Goal: Task Accomplishment & Management: Manage account settings

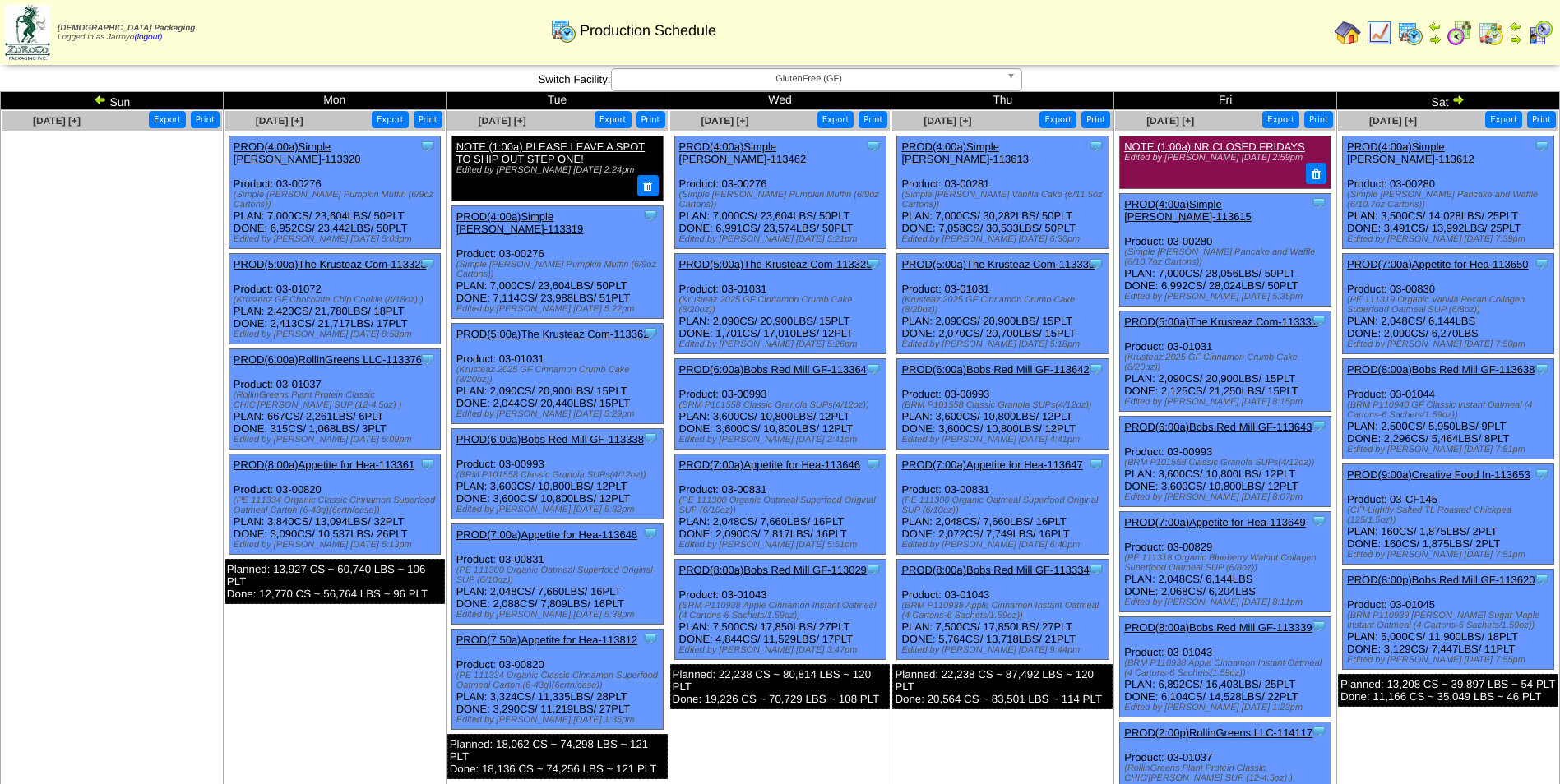
drag, startPoint x: 0, startPoint y: 0, endPoint x: 95, endPoint y: 99, distance: 137.2
click at [95, 99] on img at bounding box center [100, 99] width 13 height 13
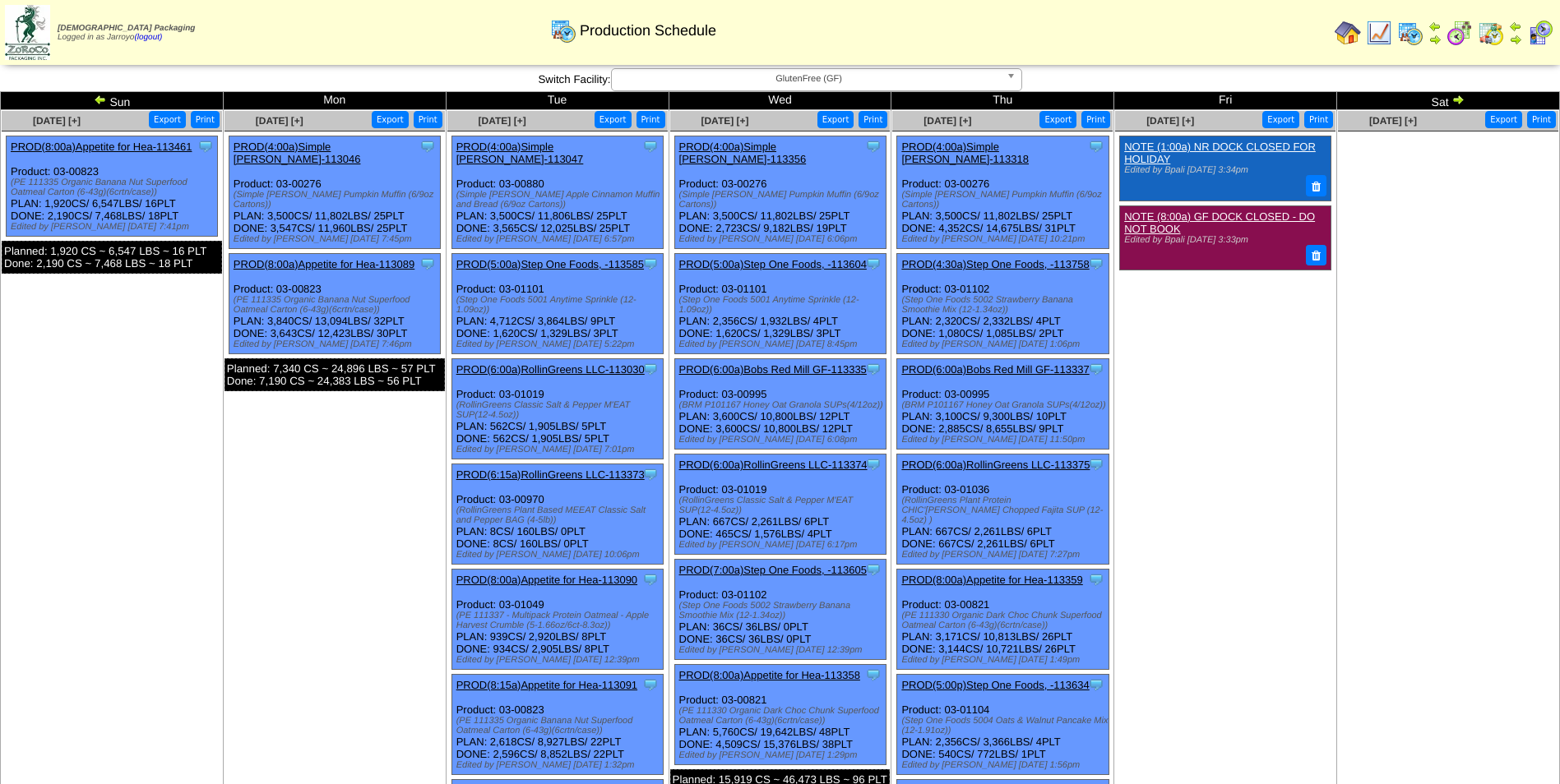
click at [95, 99] on img at bounding box center [100, 99] width 13 height 13
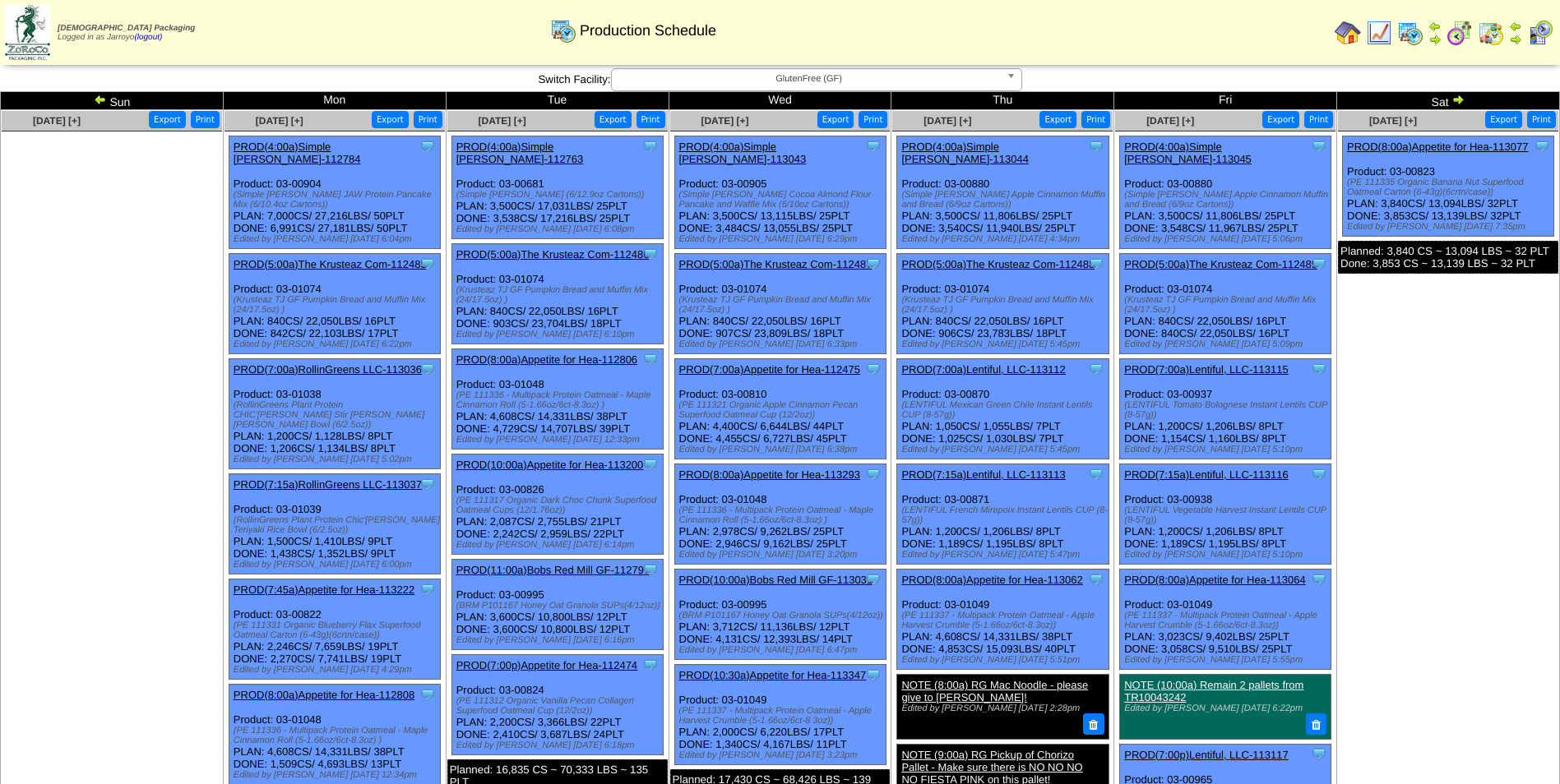
click at [100, 97] on img at bounding box center [100, 99] width 13 height 13
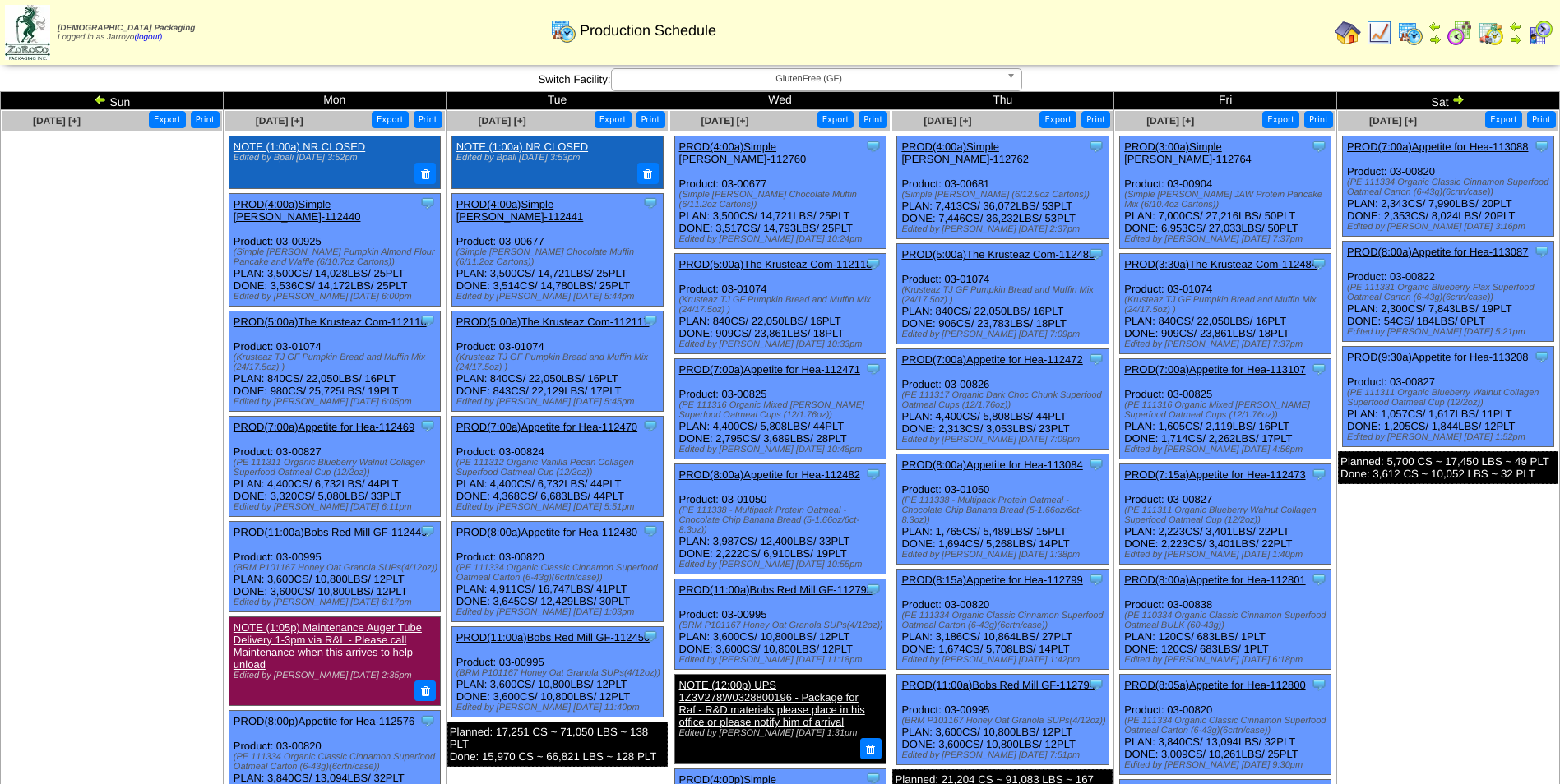
click at [1462, 102] on img at bounding box center [1458, 99] width 13 height 13
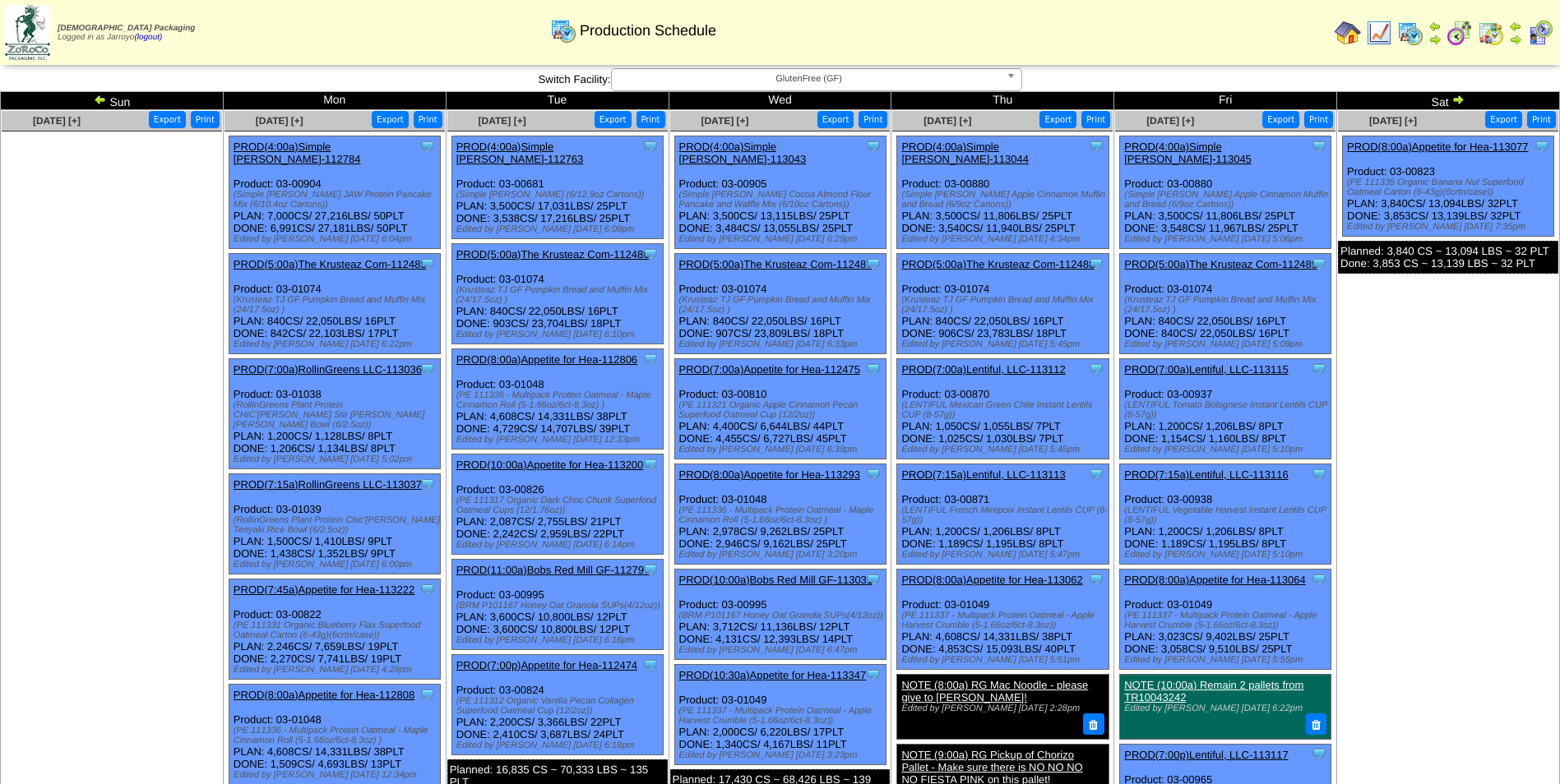
click at [1455, 97] on img at bounding box center [1458, 99] width 13 height 13
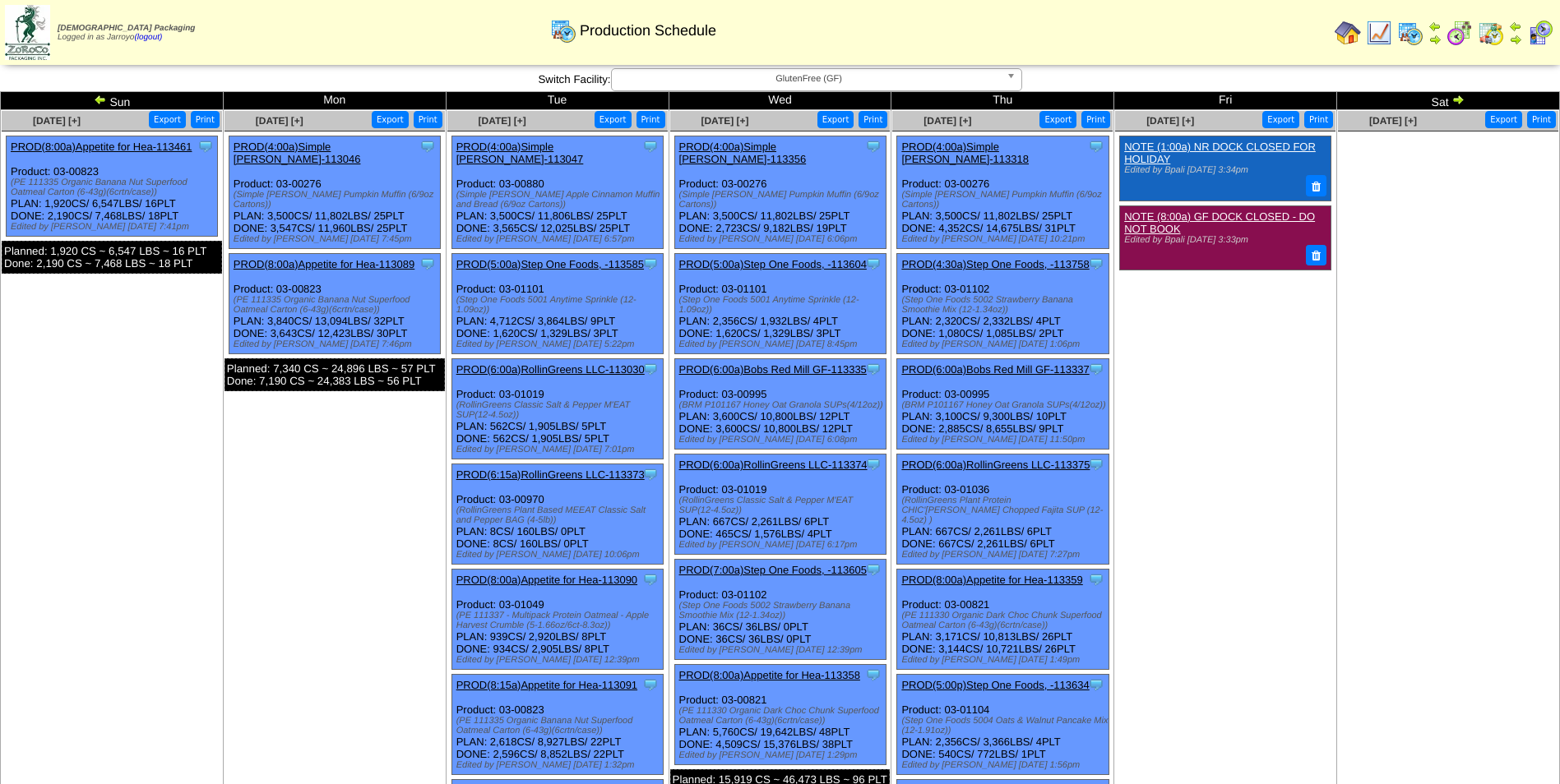
click at [1456, 100] on img at bounding box center [1458, 99] width 13 height 13
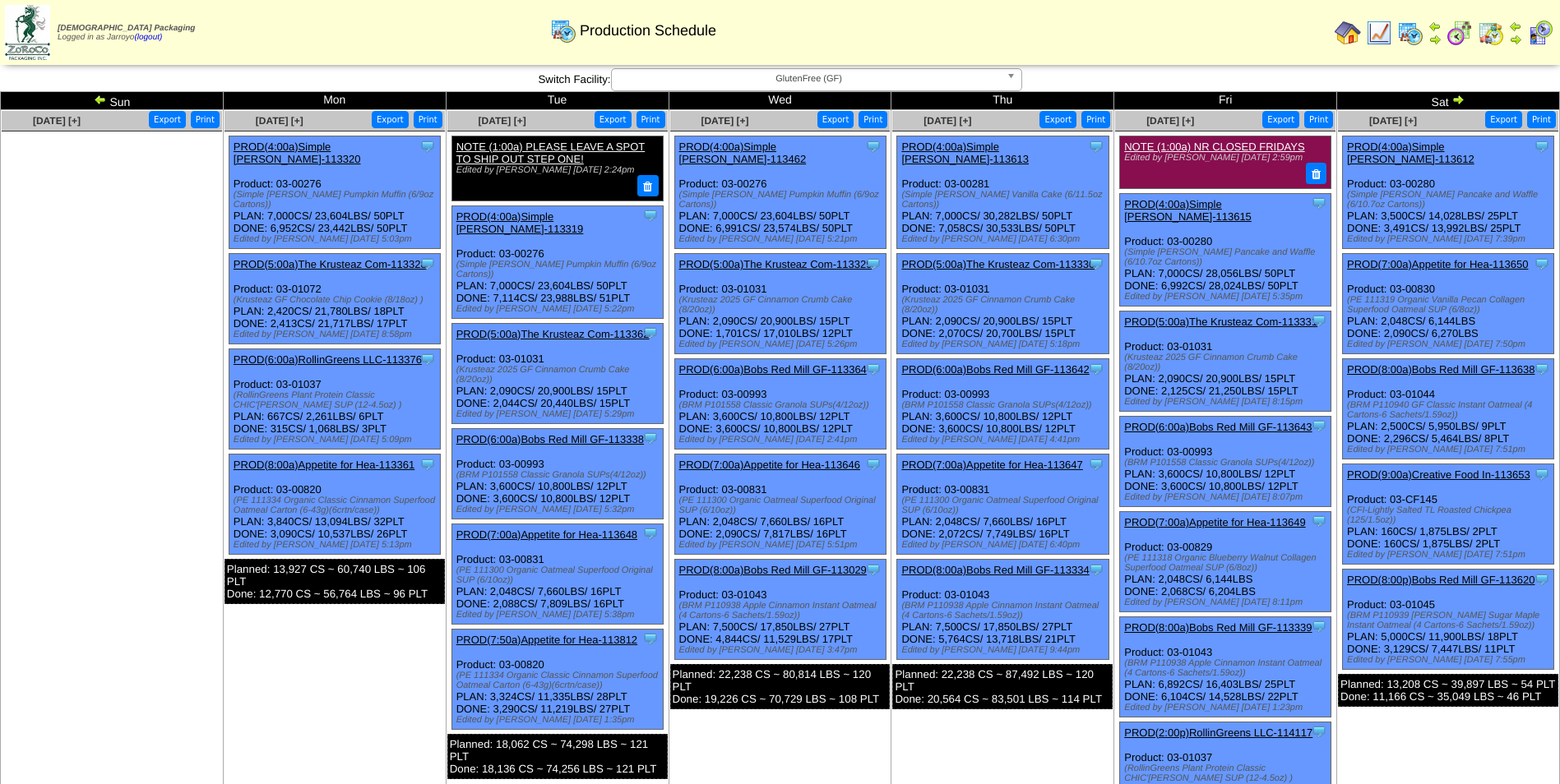
click at [1456, 100] on img at bounding box center [1458, 99] width 13 height 13
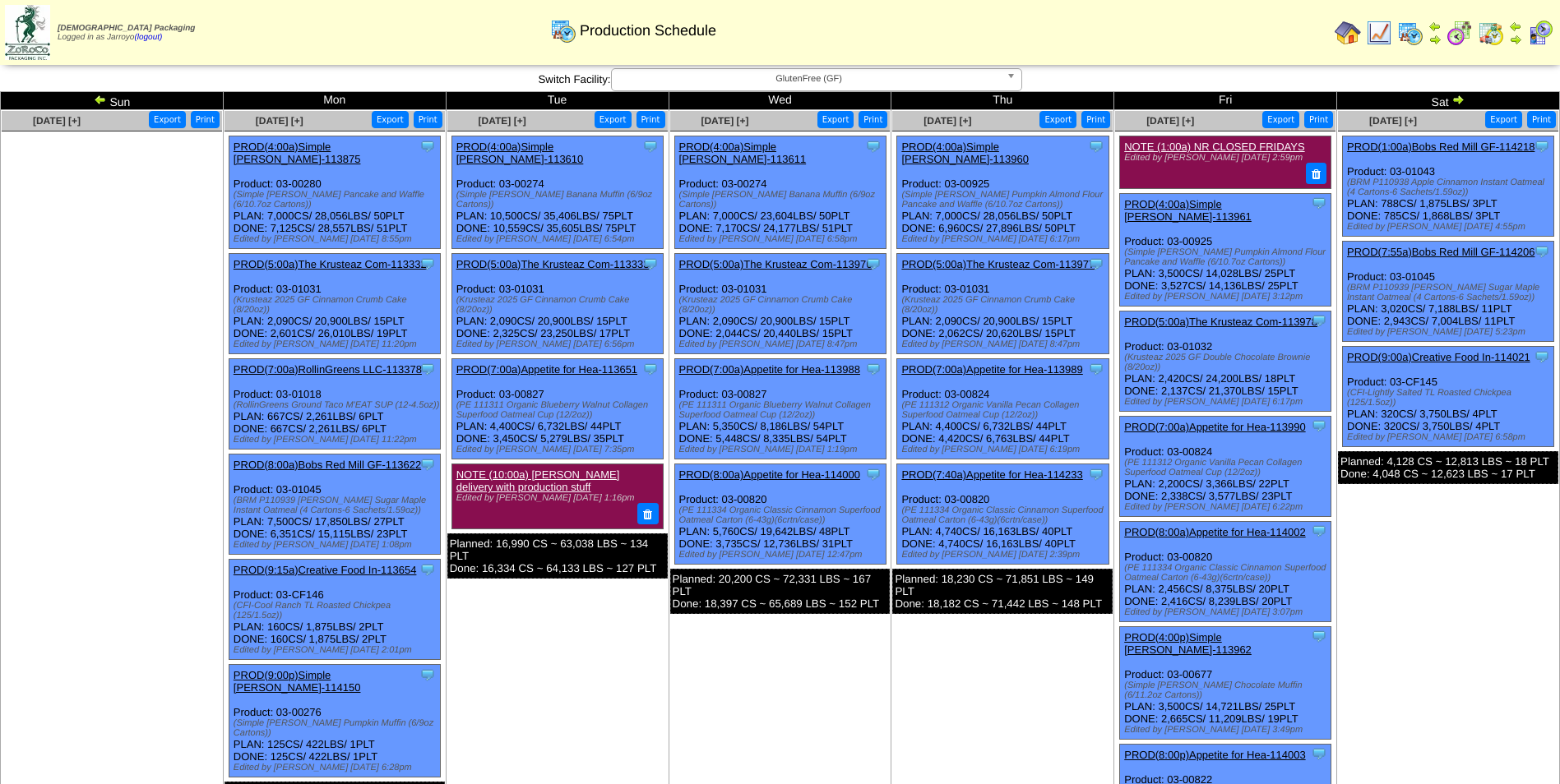
click at [803, 652] on td "[DATE] [+] Print Export Clone Item PROD(4:00a)Simple [PERSON_NAME]-113611 Simpl…" at bounding box center [780, 503] width 223 height 786
click at [541, 708] on td "[DATE] [+] Print Export Clone Item PROD(4:00a)Simple [PERSON_NAME]-113610 Simpl…" at bounding box center [557, 503] width 223 height 786
click at [1455, 103] on img at bounding box center [1458, 99] width 13 height 13
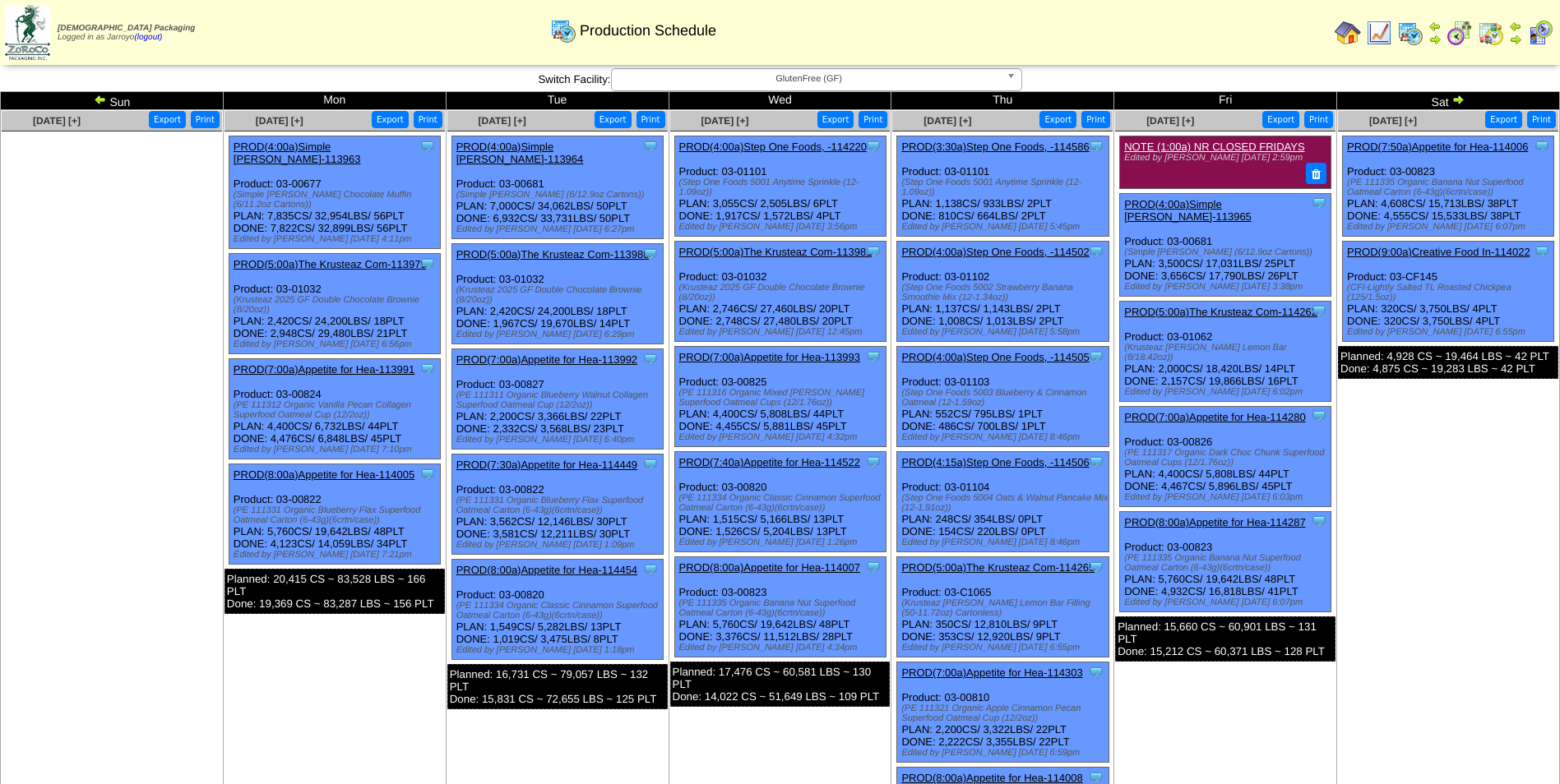
click at [1195, 651] on td "Jul 25 [+] Print Export Clone Item NOTE (1:00a) NR CLOSED FRIDAYS Edited by Rqu…" at bounding box center [1225, 508] width 223 height 797
click at [1195, 650] on td "Jul 25 [+] Print Export Clone Item NOTE (1:00a) NR CLOSED FRIDAYS Edited by Rqu…" at bounding box center [1225, 508] width 223 height 797
click at [1463, 102] on img at bounding box center [1458, 99] width 13 height 13
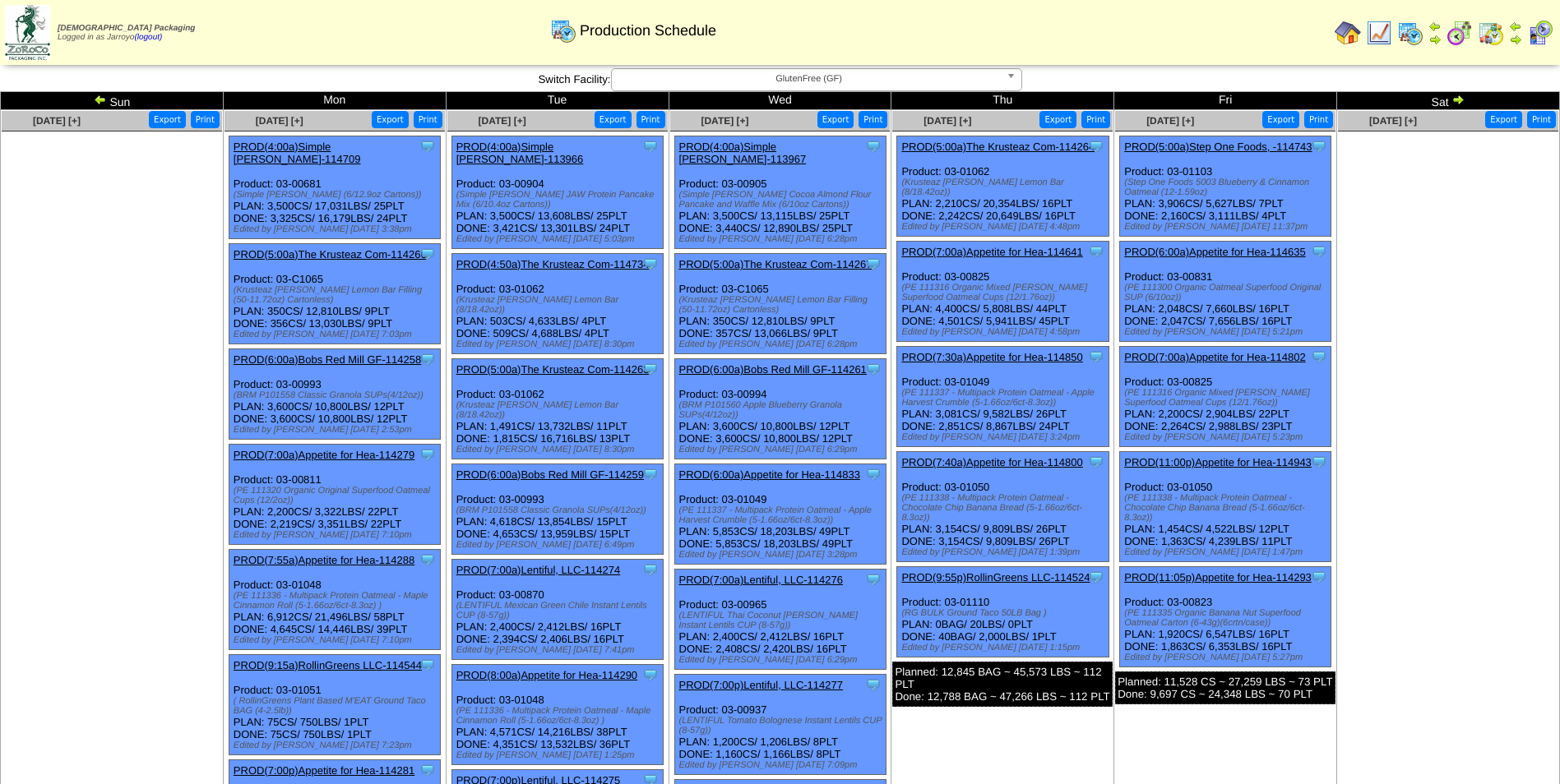
drag, startPoint x: 769, startPoint y: 377, endPoint x: 723, endPoint y: 385, distance: 46.7
click at [723, 385] on div "Clone Item PROD(6:00a)Bobs Red Mill GF-114261 Bobs Red Mill GF ScheduleID: 1142…" at bounding box center [780, 409] width 212 height 100
copy div "03-00994"
click at [106, 98] on img at bounding box center [100, 99] width 13 height 13
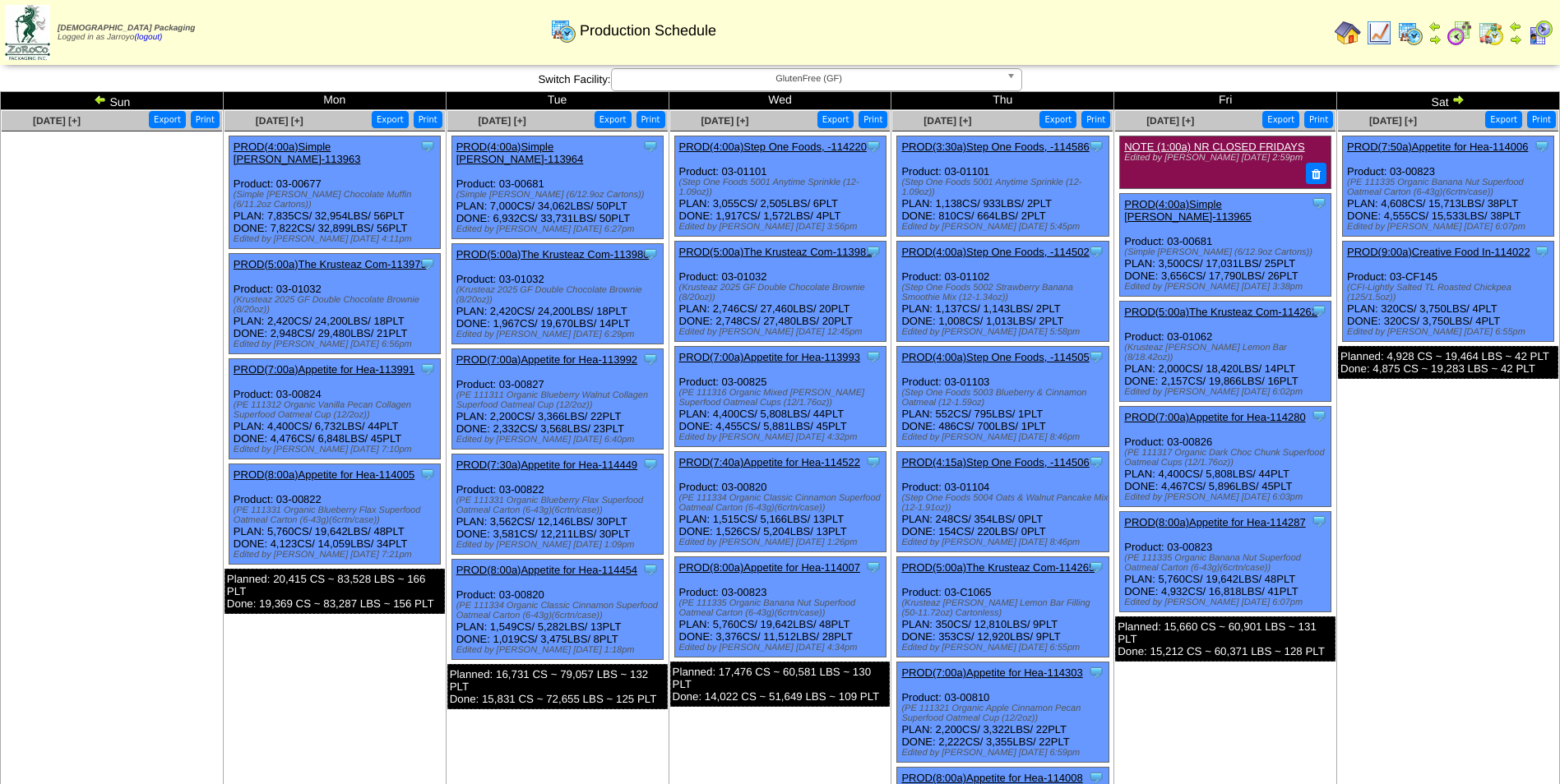
click at [1494, 621] on td "[DATE] [+] Print Export Clone Item PROD(7:50a)Appetite for Hea-114006 Appetite …" at bounding box center [1449, 508] width 223 height 797
click at [104, 96] on img at bounding box center [100, 99] width 13 height 13
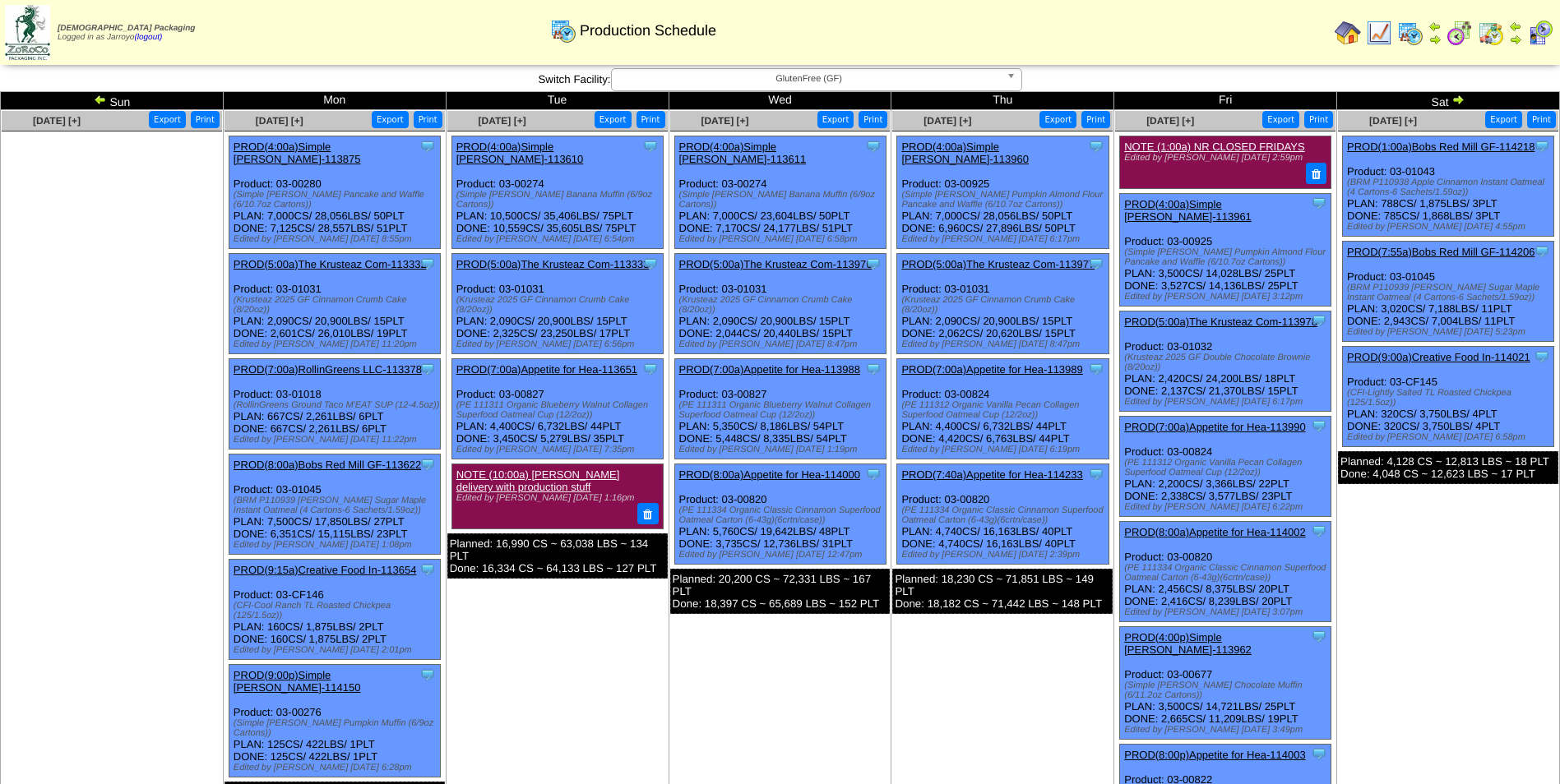
click at [105, 101] on img at bounding box center [100, 99] width 13 height 13
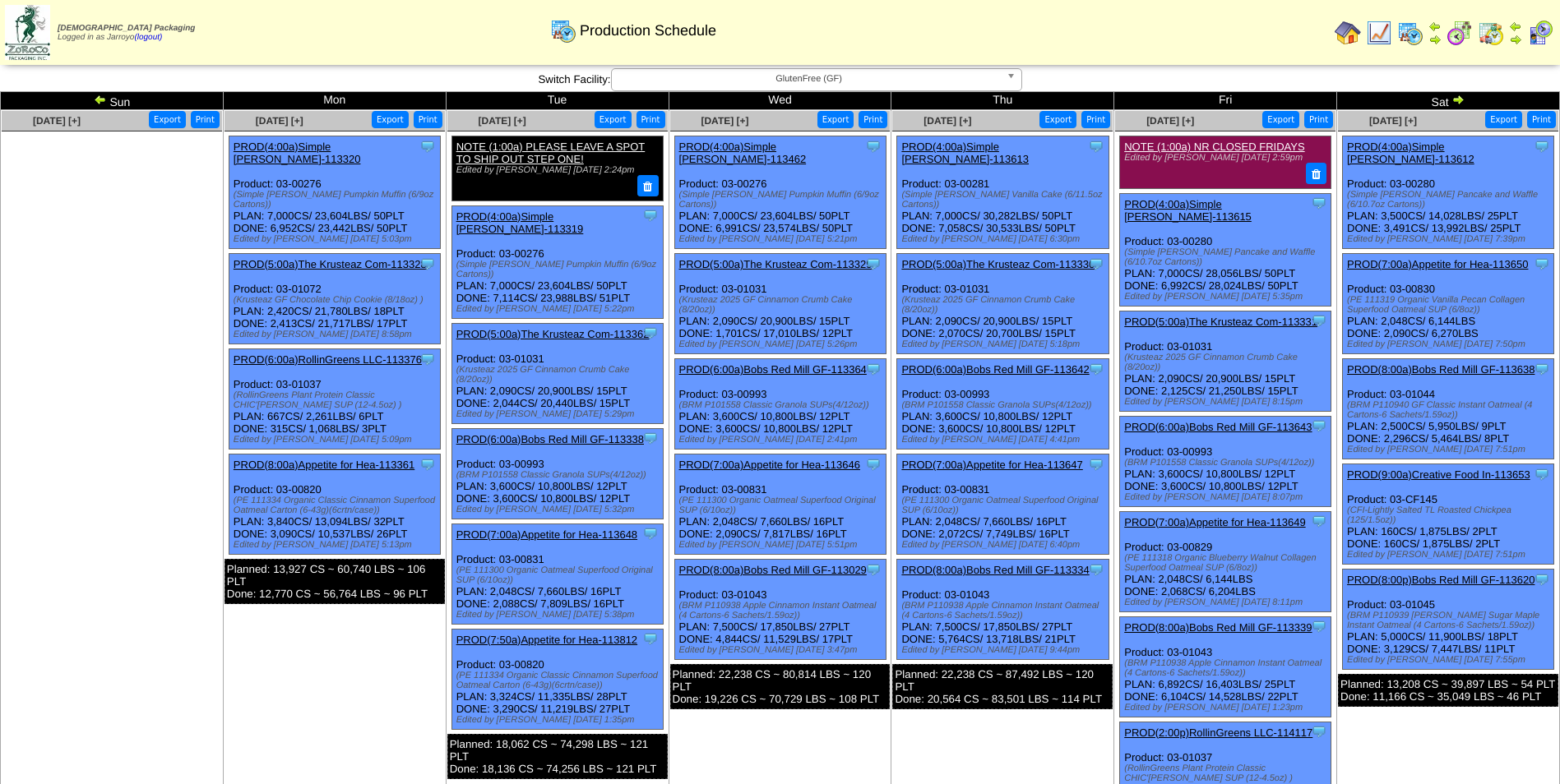
click at [99, 101] on img at bounding box center [100, 99] width 13 height 13
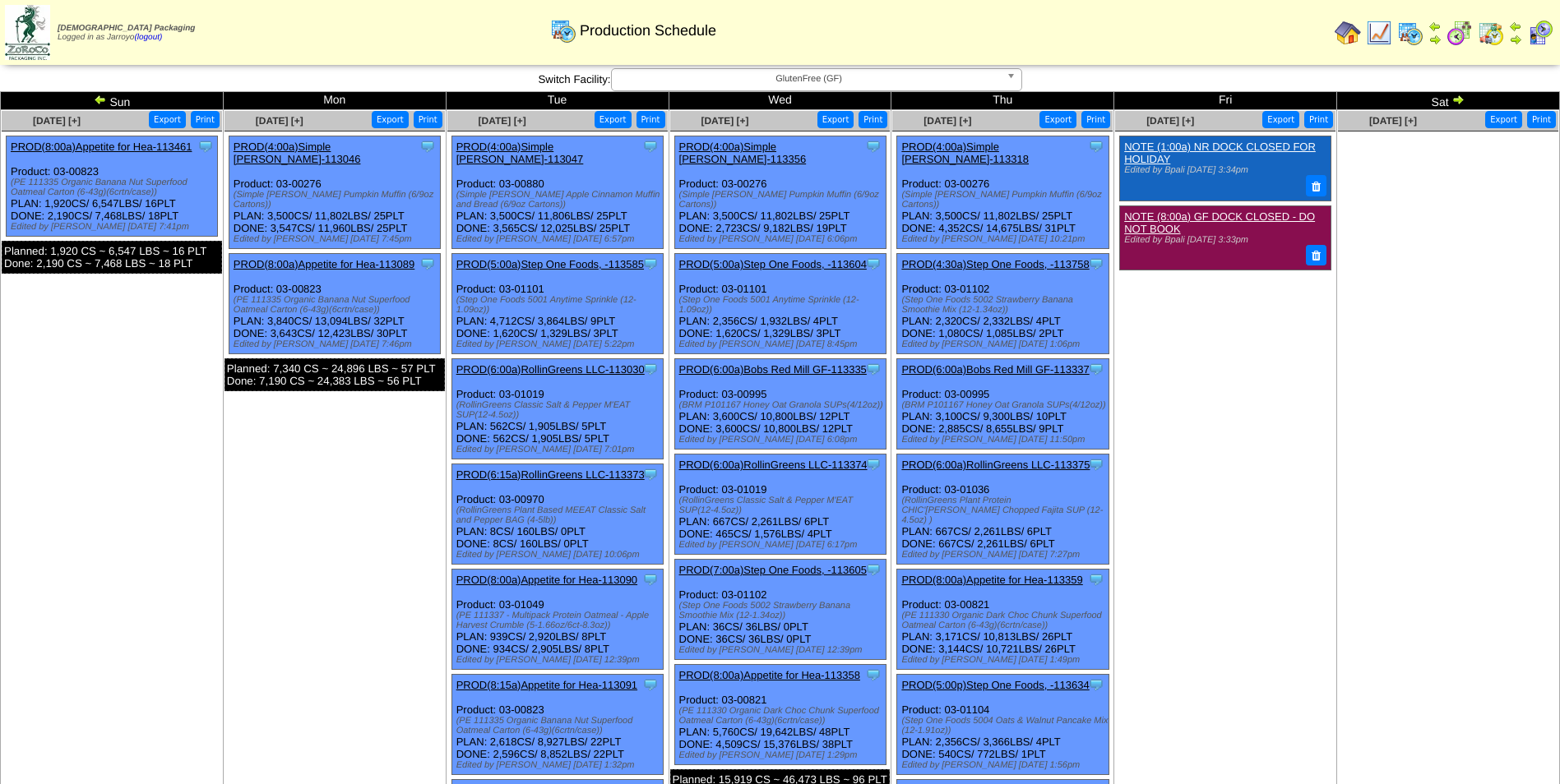
click at [107, 99] on link at bounding box center [102, 102] width 17 height 13
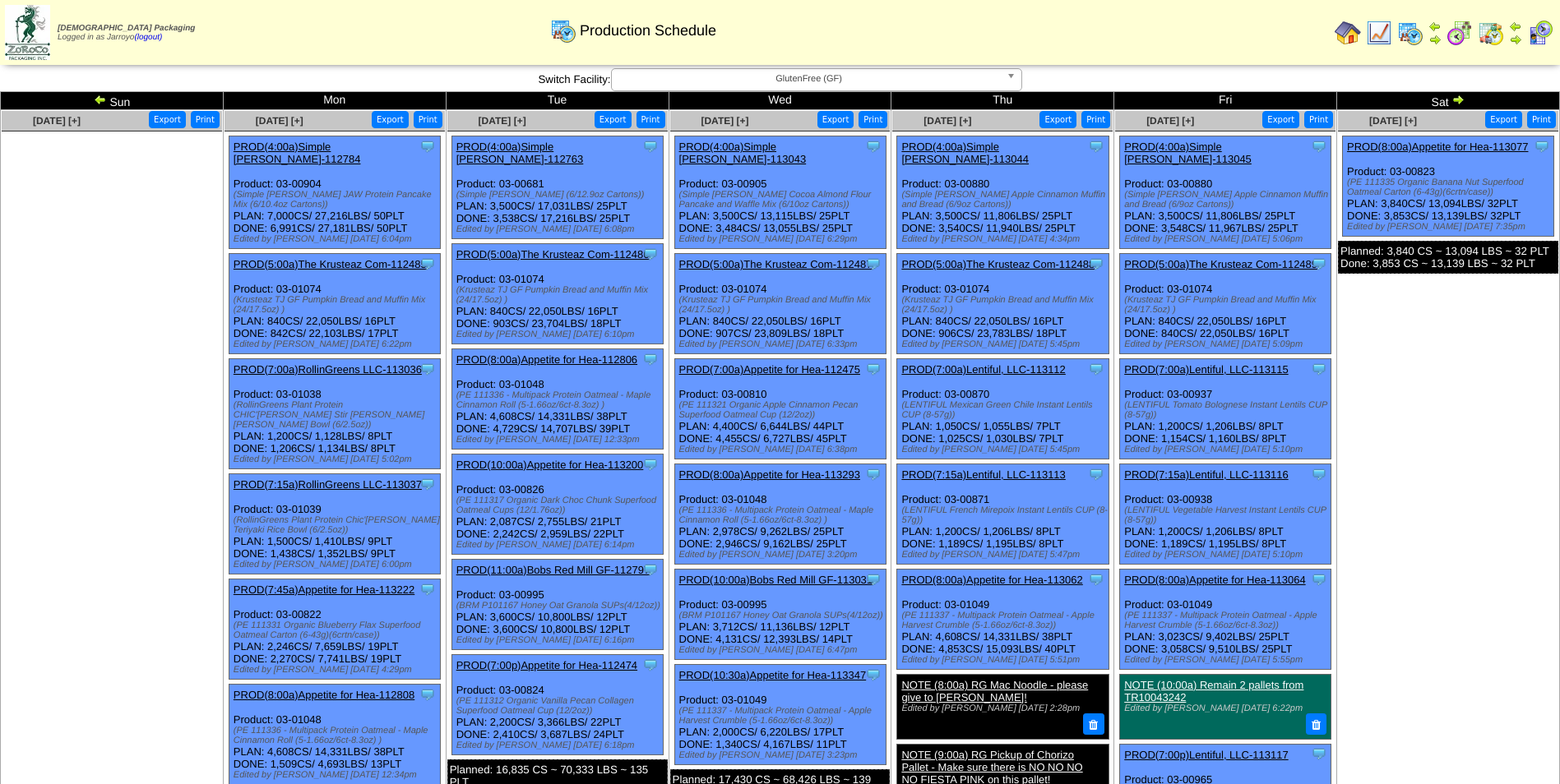
click at [101, 99] on img at bounding box center [100, 99] width 13 height 13
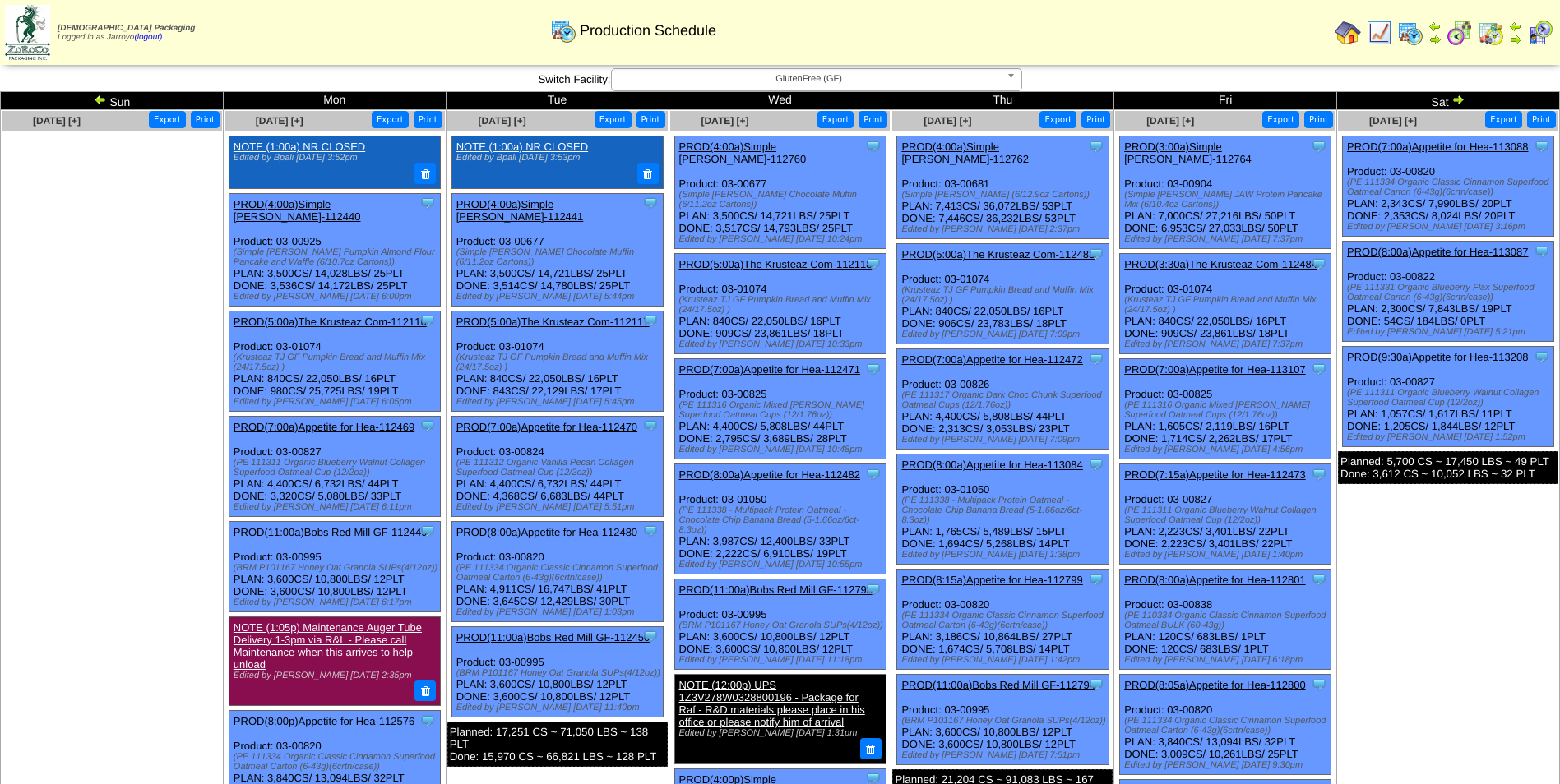
click at [94, 103] on img at bounding box center [100, 99] width 13 height 13
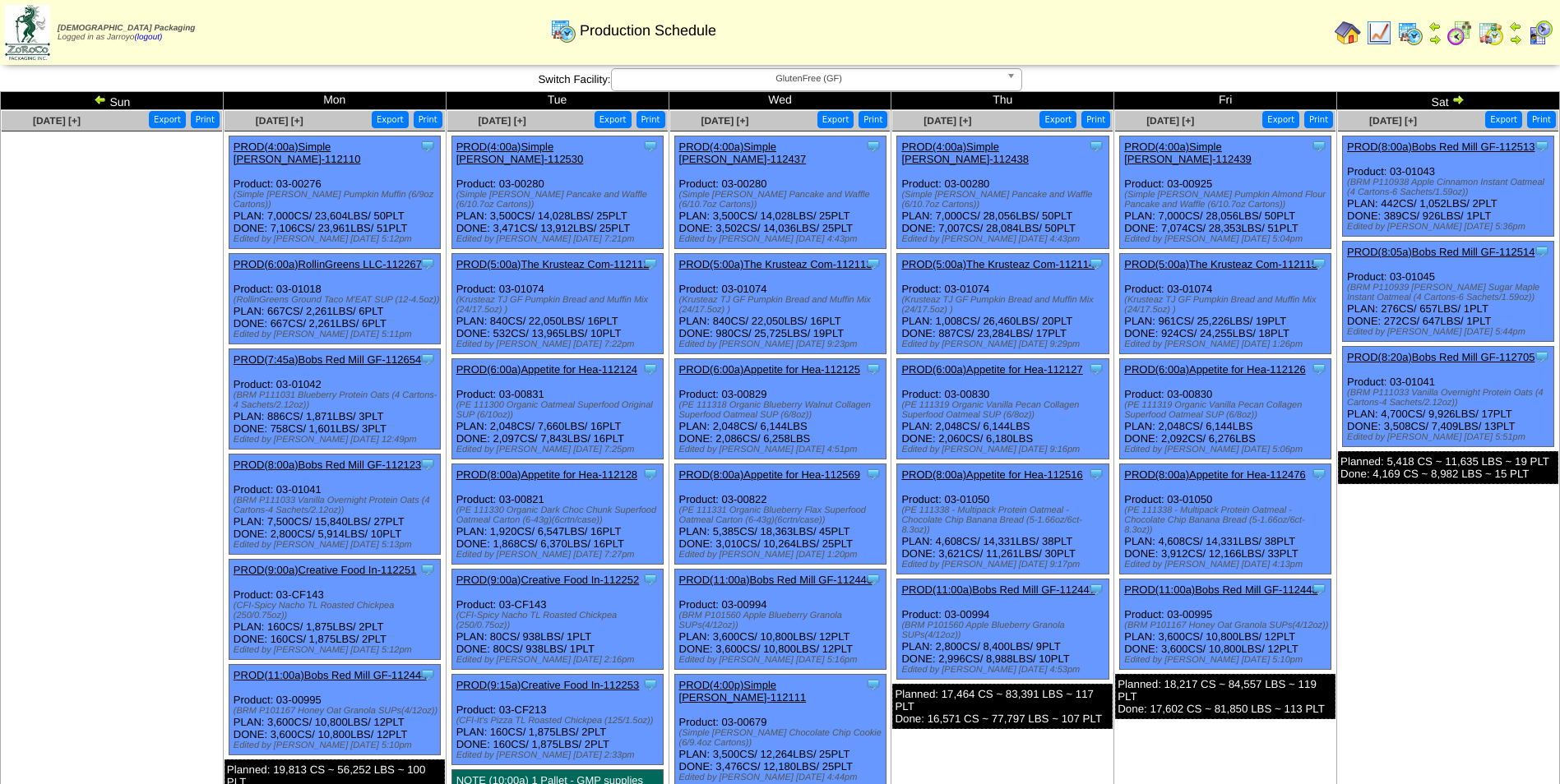
click at [925, 583] on link "PROD(11:00a)Bobs Red Mill GF-112447" at bounding box center [998, 589] width 194 height 13
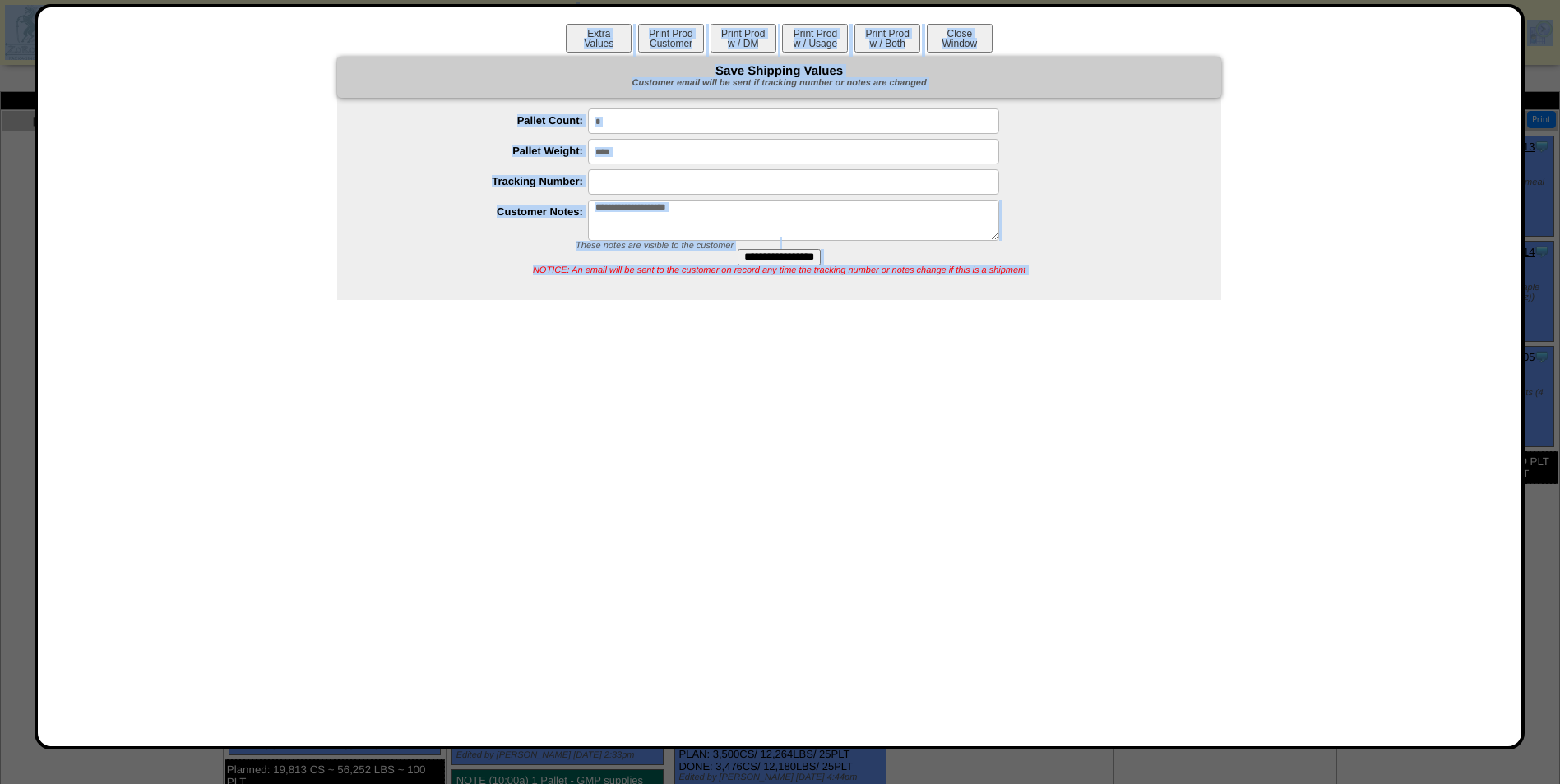
click at [958, 46] on button "Close Window" at bounding box center [960, 38] width 66 height 29
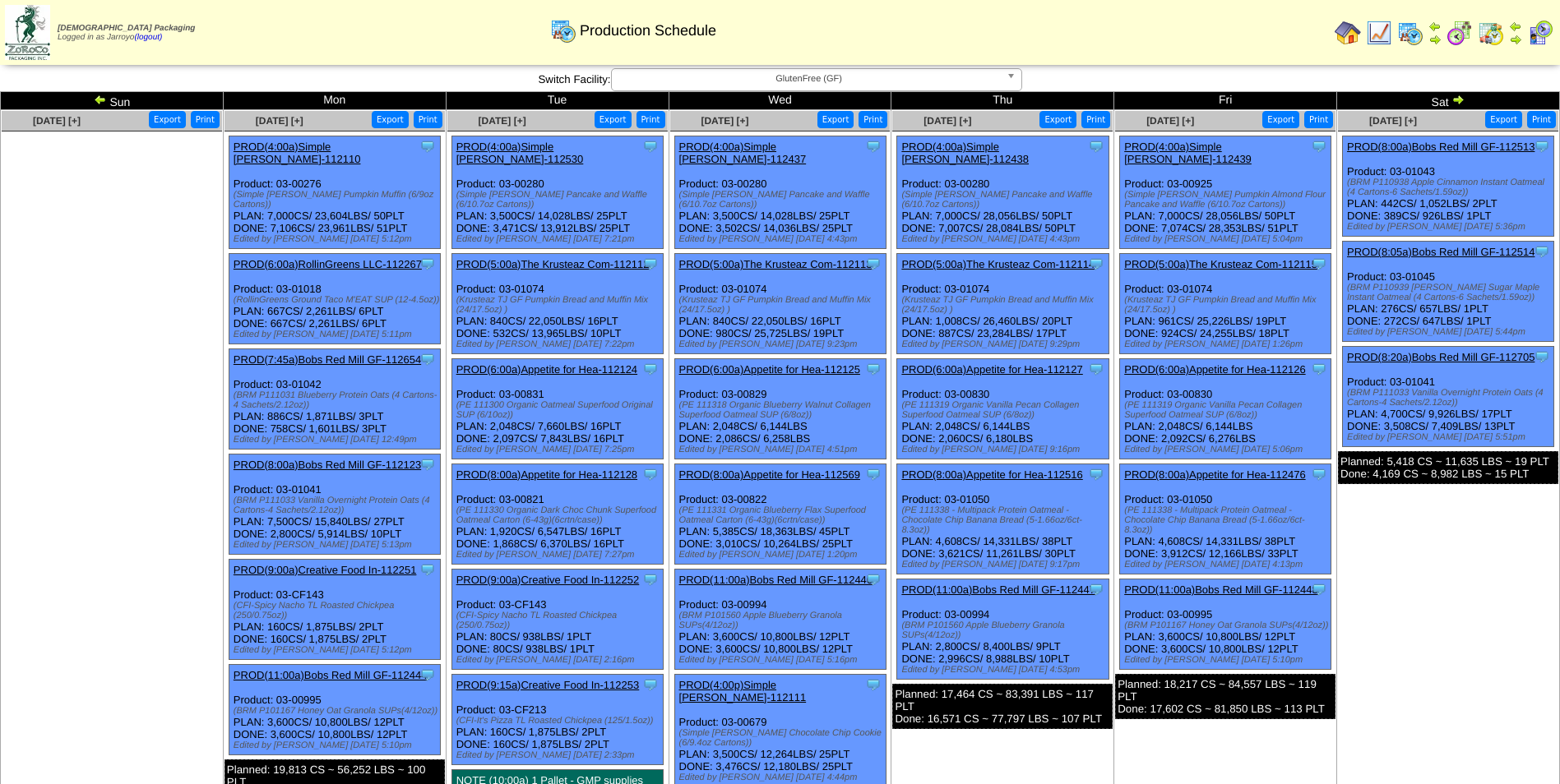
click at [1455, 105] on img at bounding box center [1458, 99] width 13 height 13
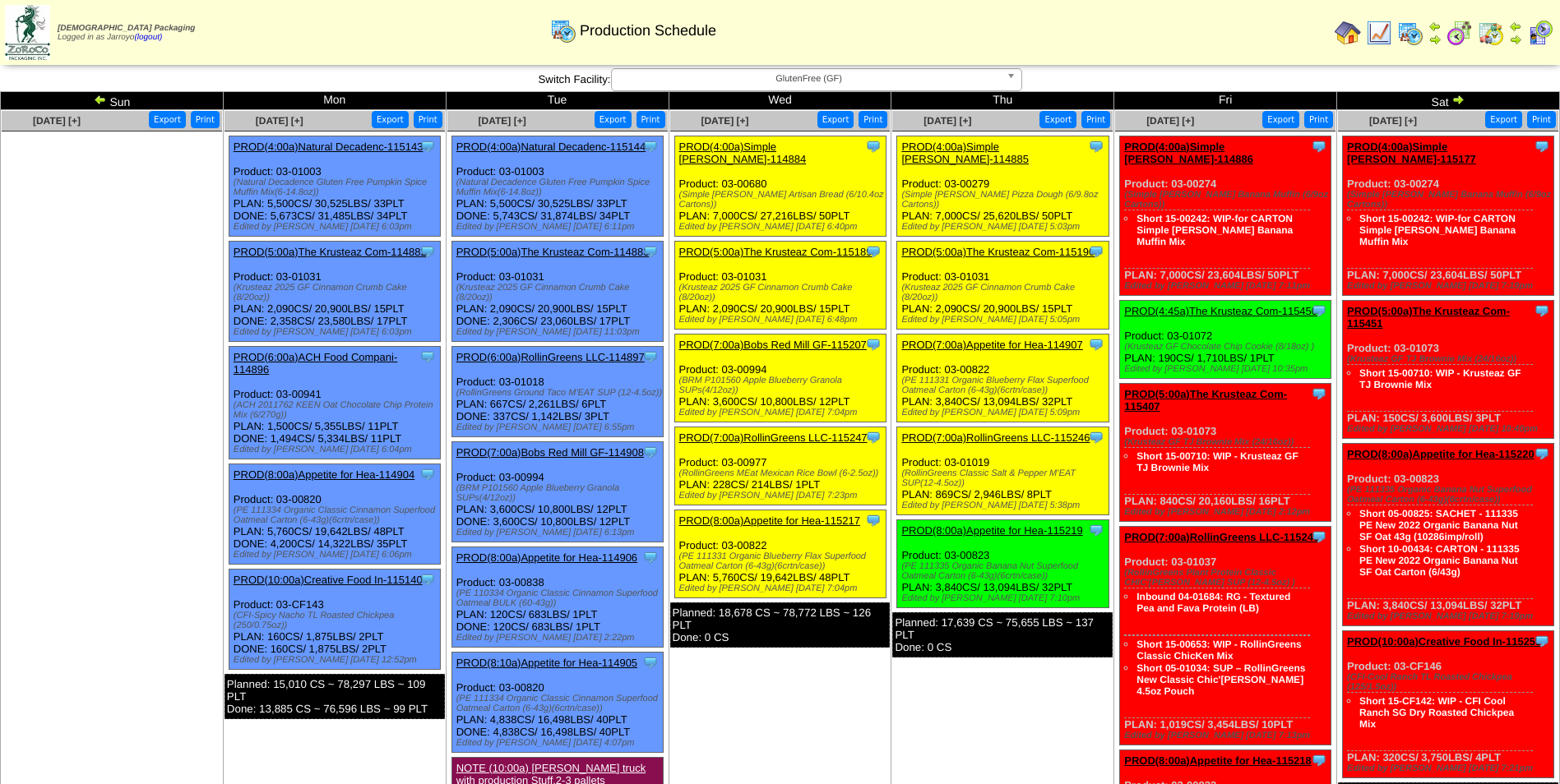
click at [998, 432] on link "PROD(7:00a)RollinGreens LLC-115246" at bounding box center [995, 438] width 188 height 13
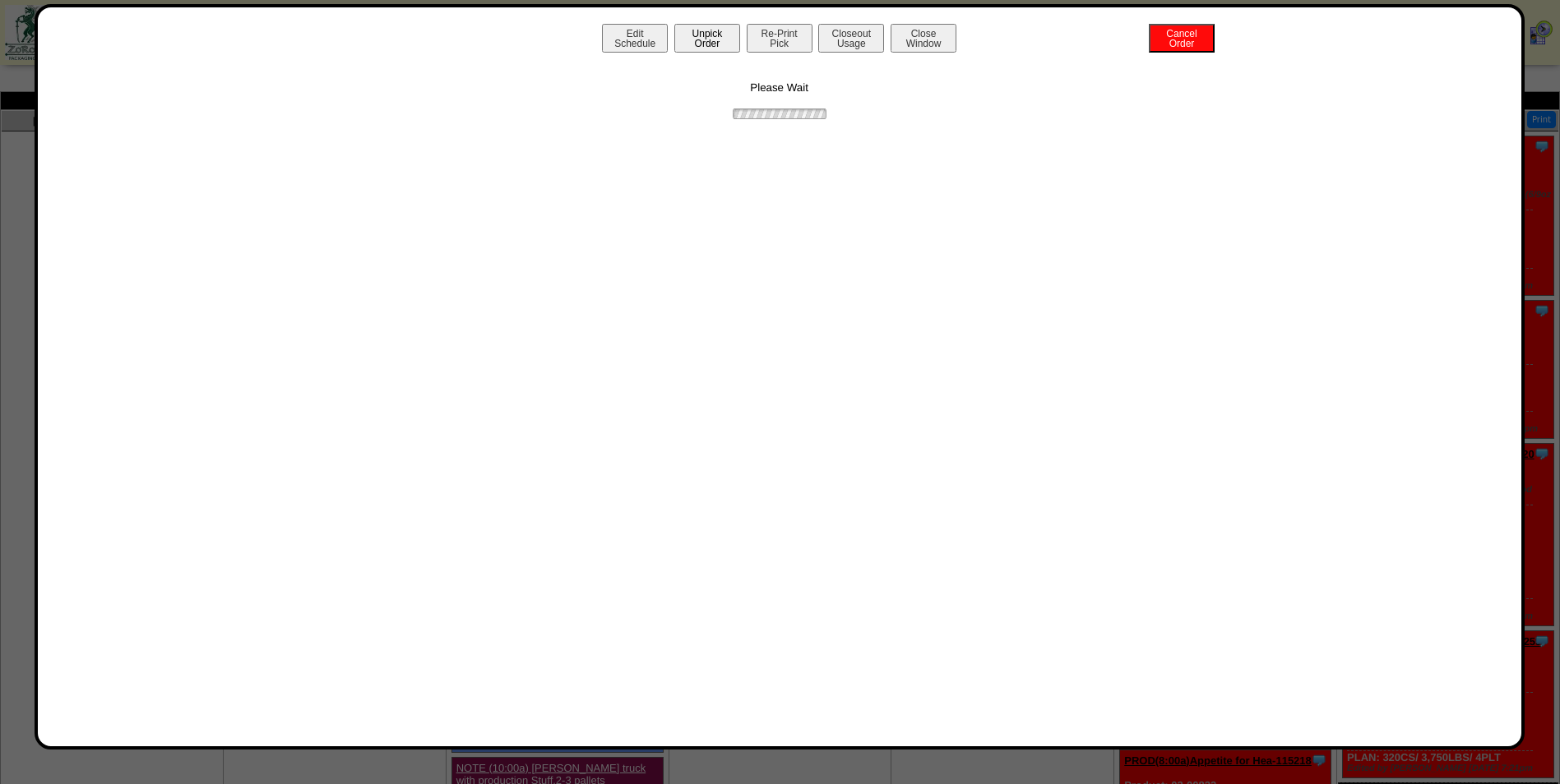
click at [708, 32] on button "Unpick Order" at bounding box center [707, 38] width 66 height 29
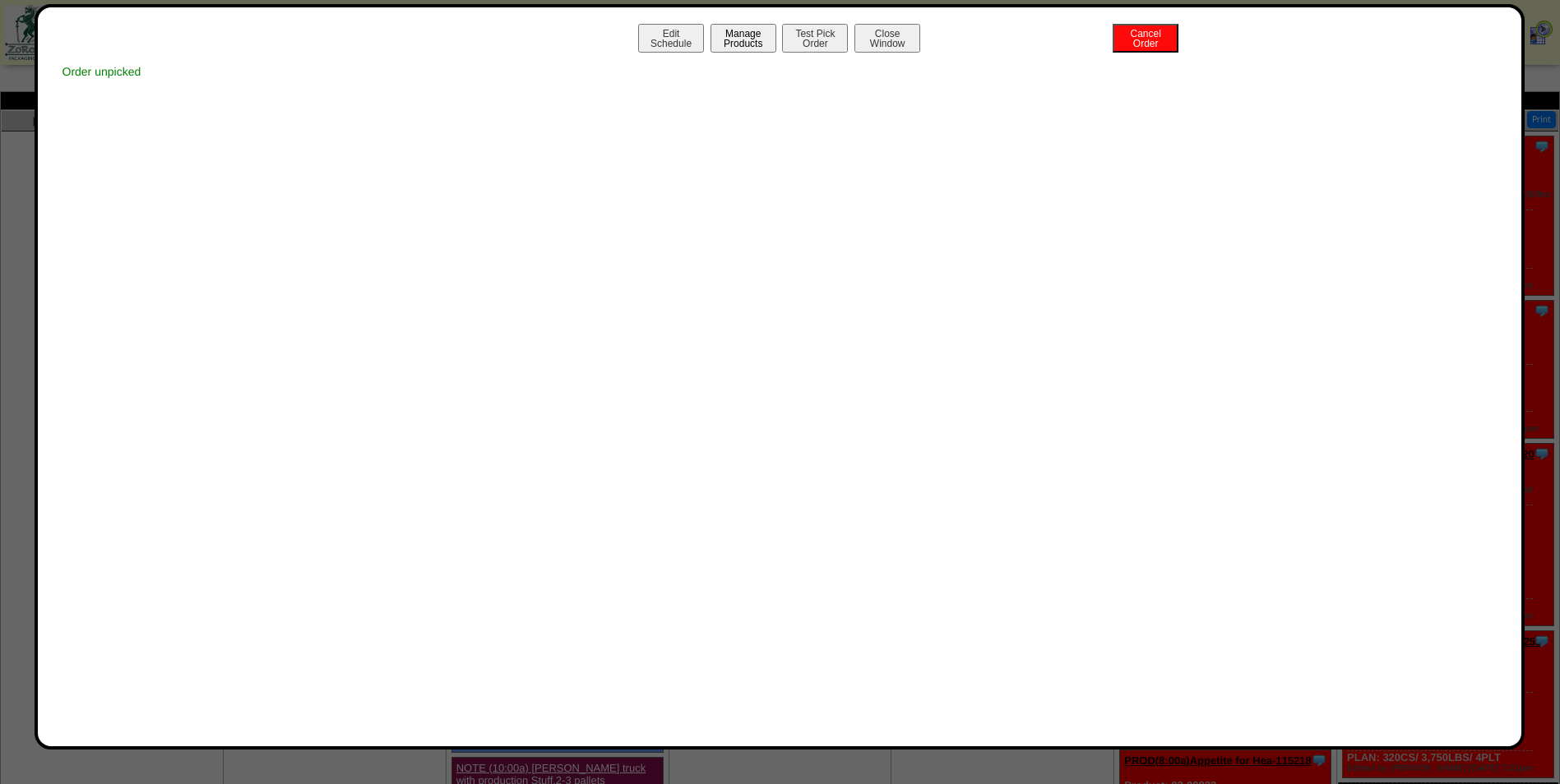
click at [729, 37] on button "Manage Products" at bounding box center [744, 38] width 66 height 29
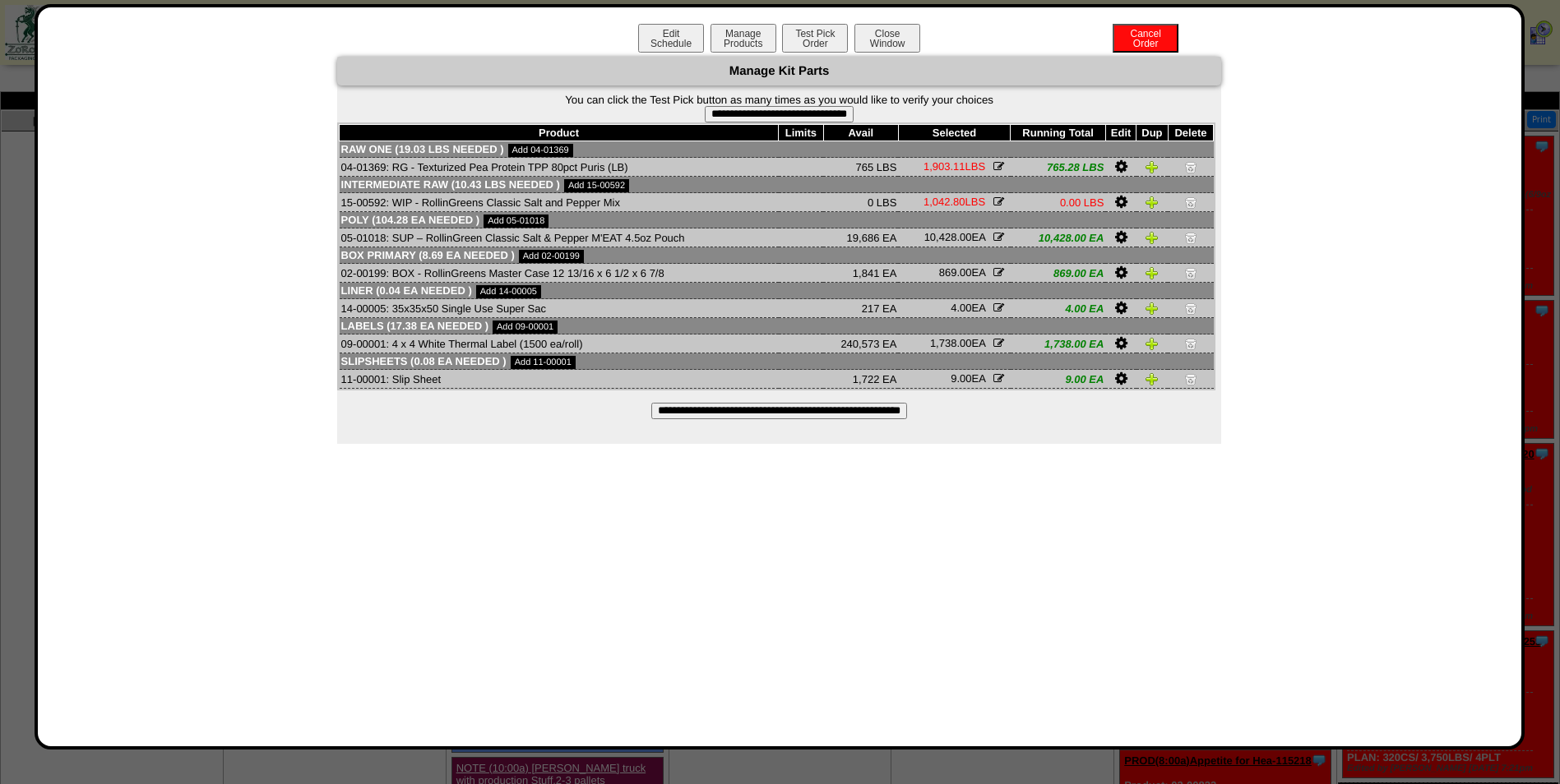
drag, startPoint x: 816, startPoint y: 115, endPoint x: 866, endPoint y: 92, distance: 55.0
click at [816, 114] on input "**********" at bounding box center [779, 115] width 149 height 17
type input "**********"
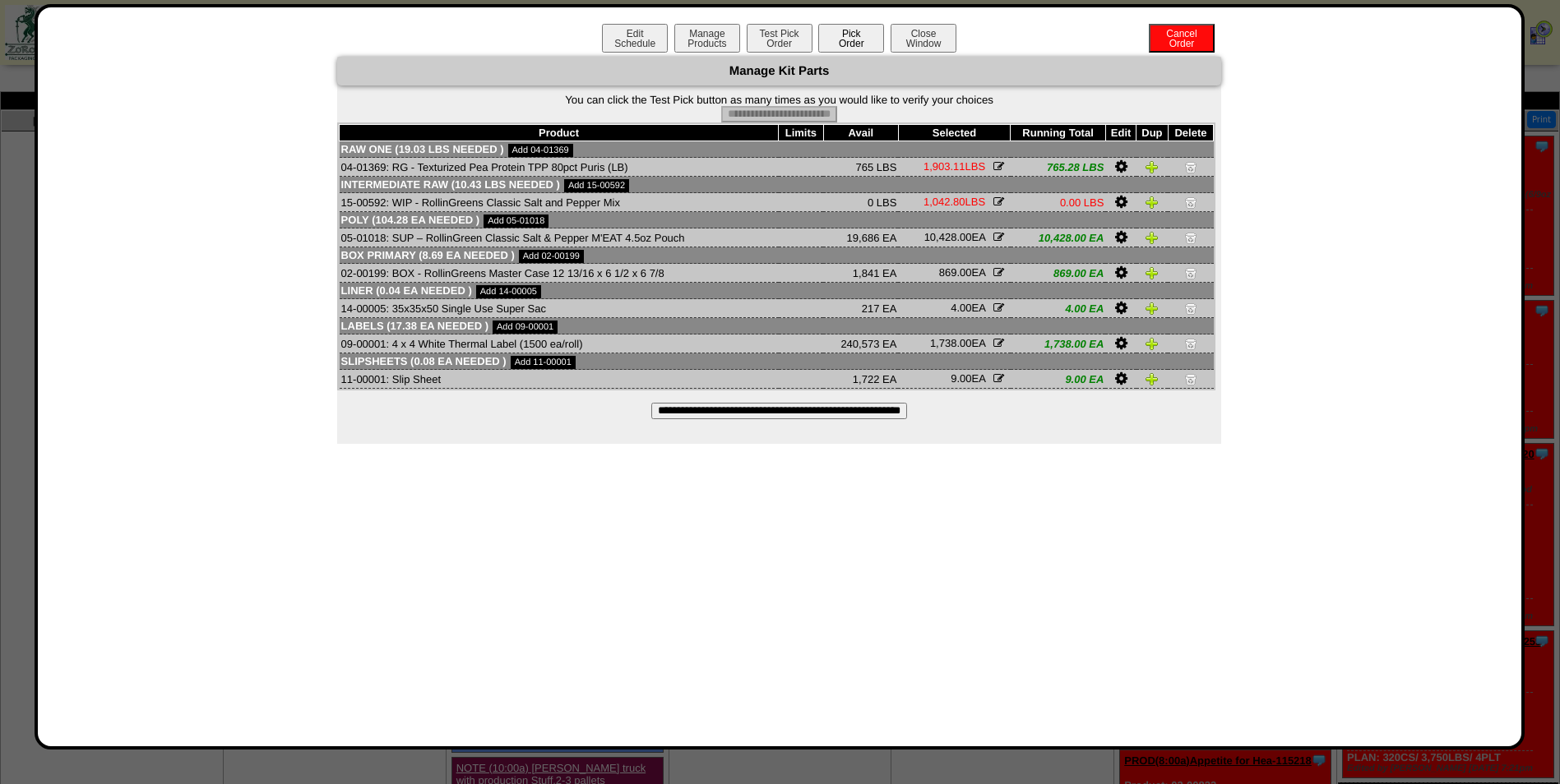
click at [845, 35] on button "Pick Order" at bounding box center [851, 38] width 66 height 29
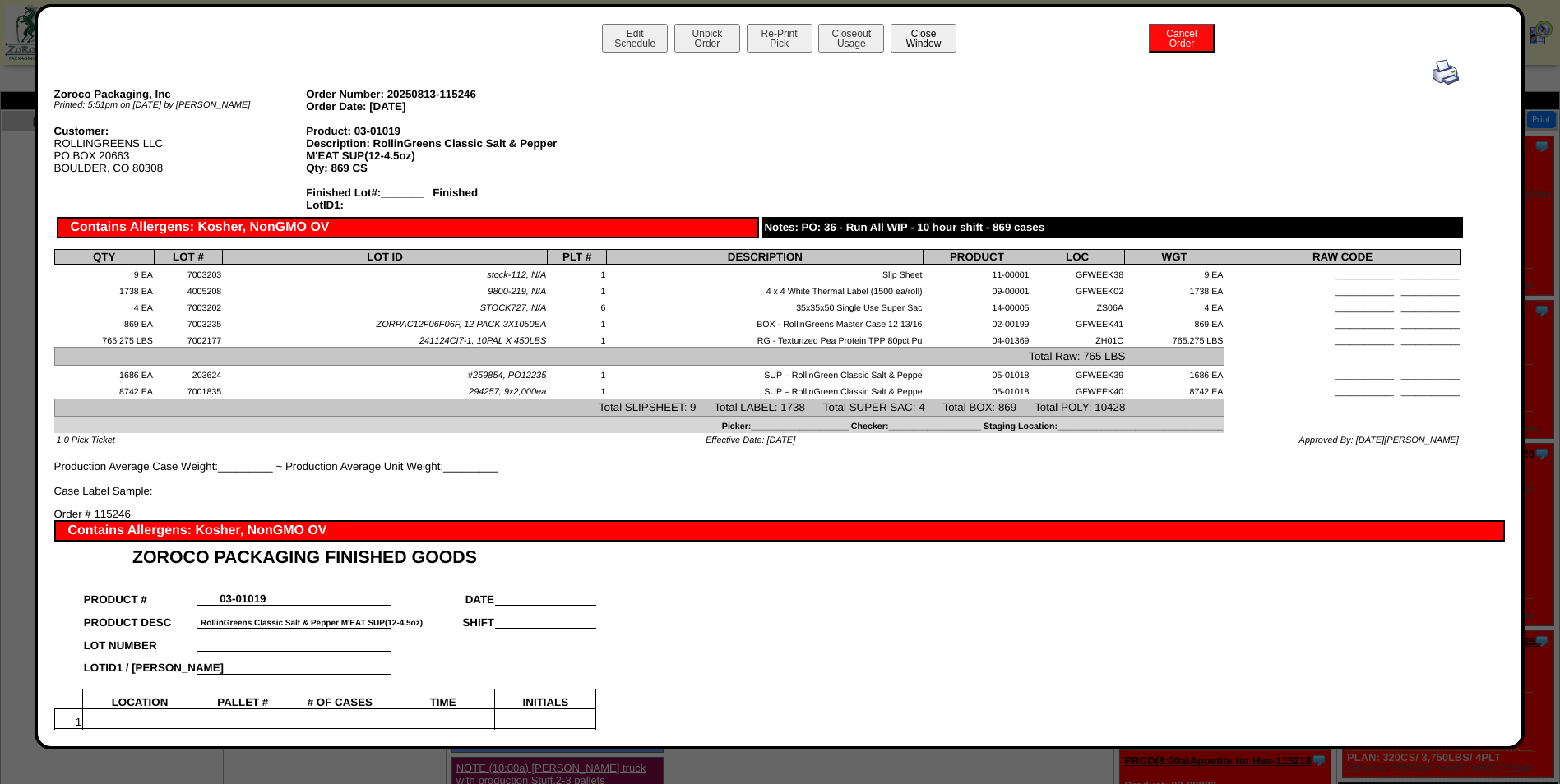
click at [911, 37] on button "Close Window" at bounding box center [923, 38] width 66 height 29
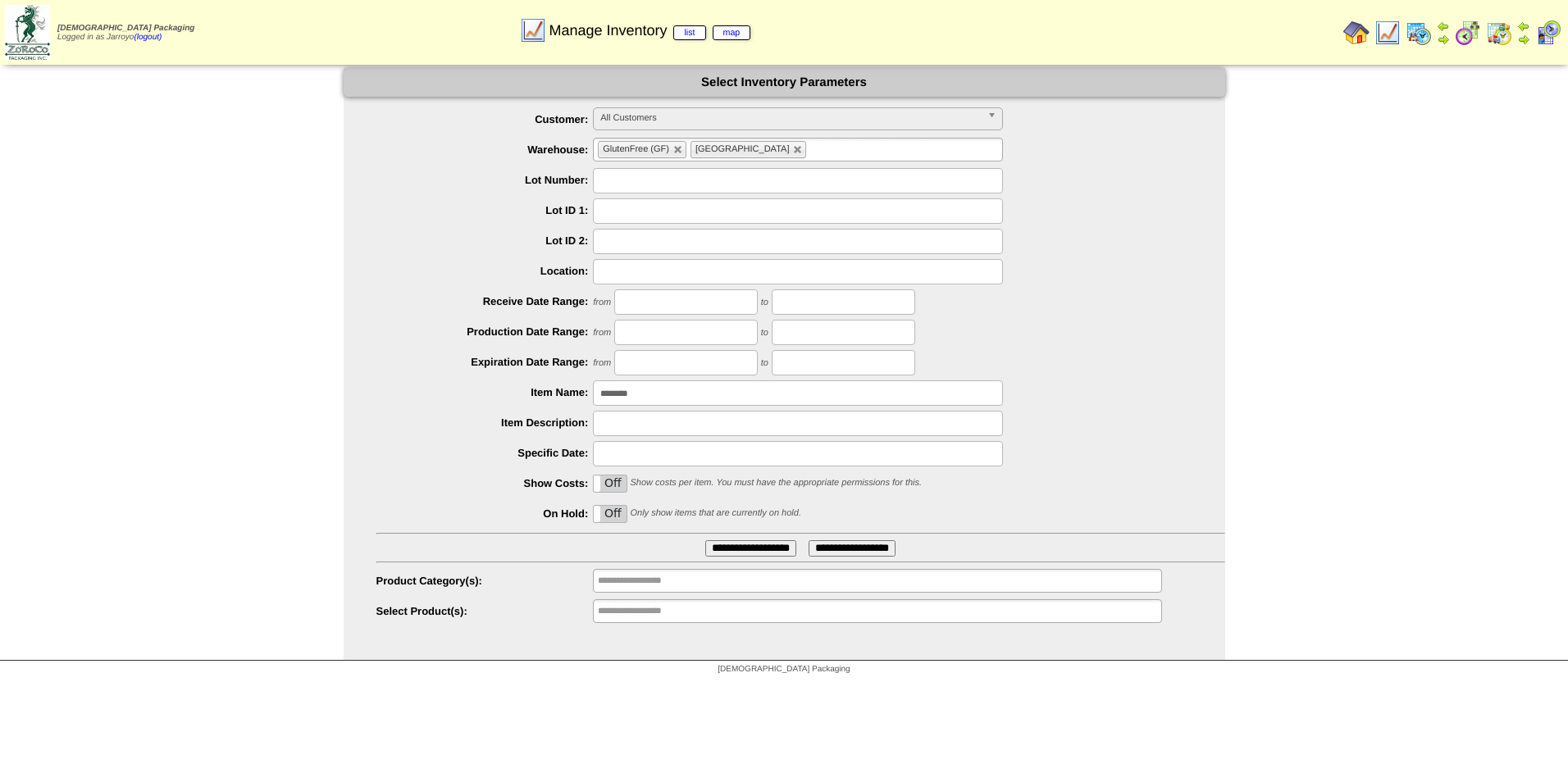
click at [811, 390] on input "********" at bounding box center [798, 394] width 410 height 25
type input "**********"
click at [705, 541] on input "**********" at bounding box center [751, 549] width 91 height 17
drag, startPoint x: 731, startPoint y: 378, endPoint x: 715, endPoint y: 384, distance: 17.1
click at [715, 384] on ul "**********" at bounding box center [784, 366] width 881 height 517
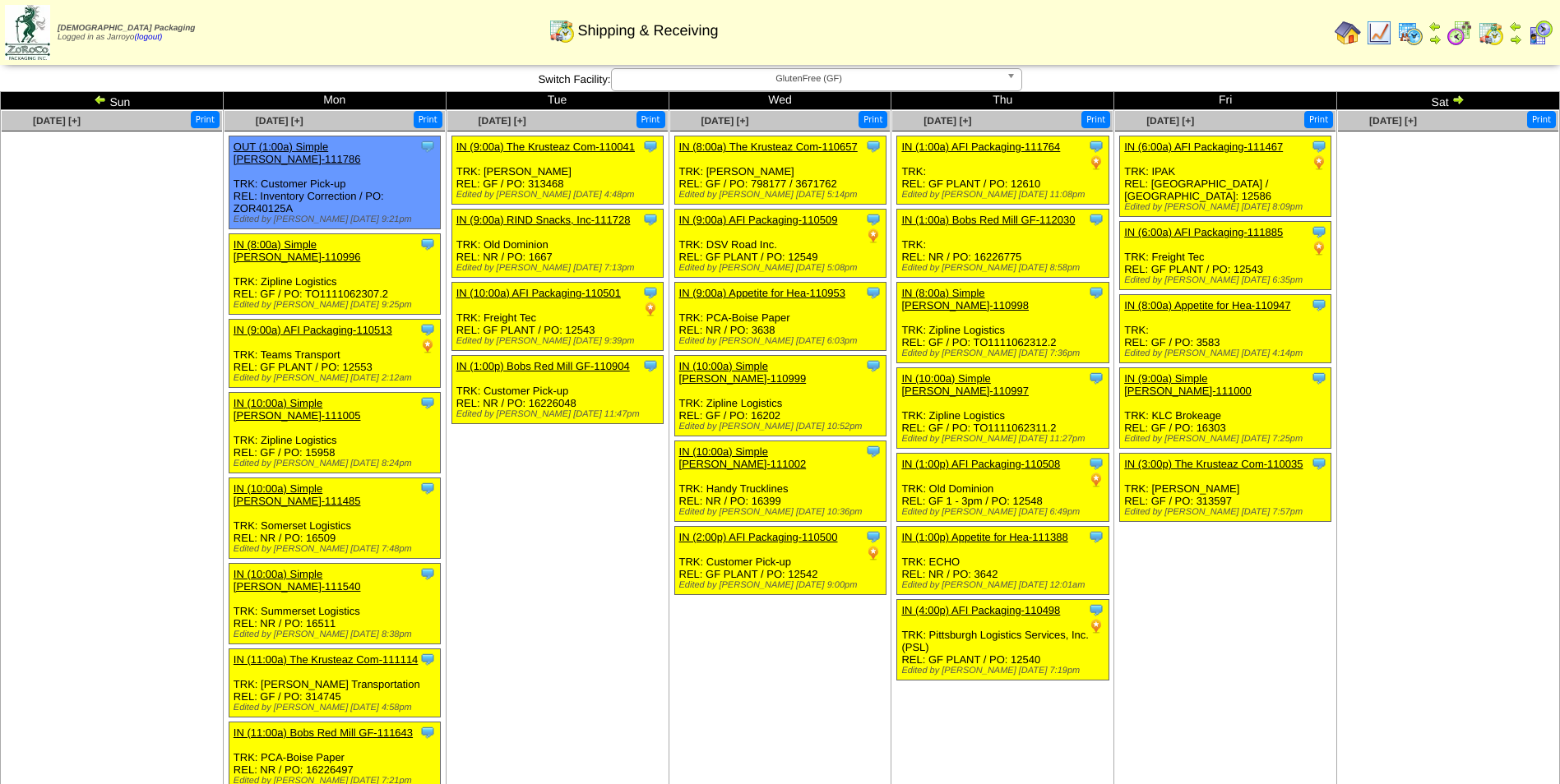
click at [1377, 25] on img at bounding box center [1379, 32] width 26 height 26
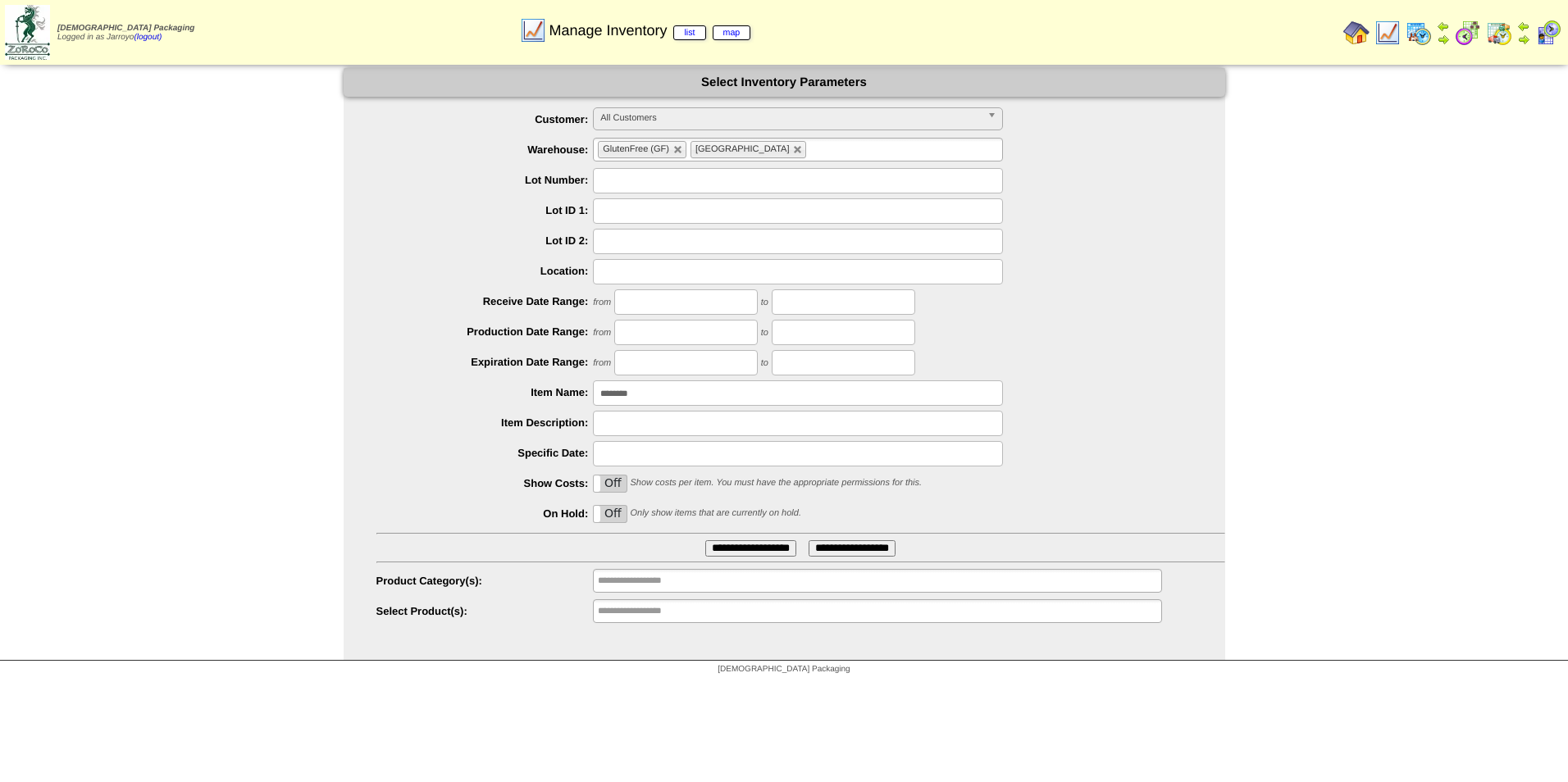
drag, startPoint x: 679, startPoint y: 399, endPoint x: 431, endPoint y: 408, distance: 248.2
click at [431, 408] on ul "**********" at bounding box center [784, 366] width 881 height 517
type input "********"
click at [705, 541] on input "**********" at bounding box center [751, 549] width 91 height 17
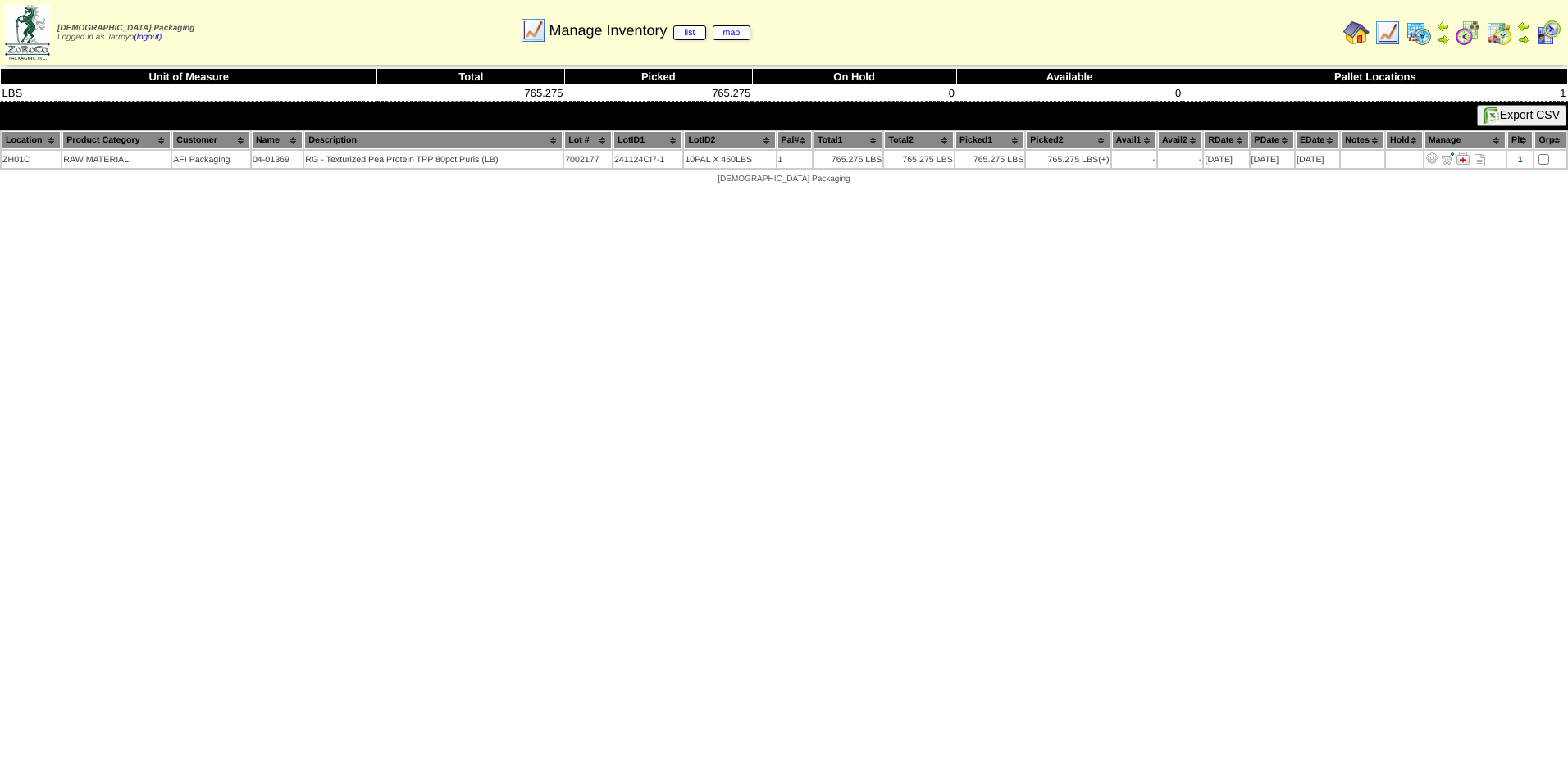
click at [825, 193] on html "[DEMOGRAPHIC_DATA] Packaging Logged in as Jarroyo (logout) Print All" at bounding box center [784, 96] width 1568 height 193
click at [964, 193] on html "[DEMOGRAPHIC_DATA] Packaging Logged in as Jarroyo (logout) Print All" at bounding box center [784, 96] width 1568 height 193
click at [131, 193] on html "[DEMOGRAPHIC_DATA] Packaging Logged in as Jarroyo (logout) Print All" at bounding box center [784, 96] width 1568 height 193
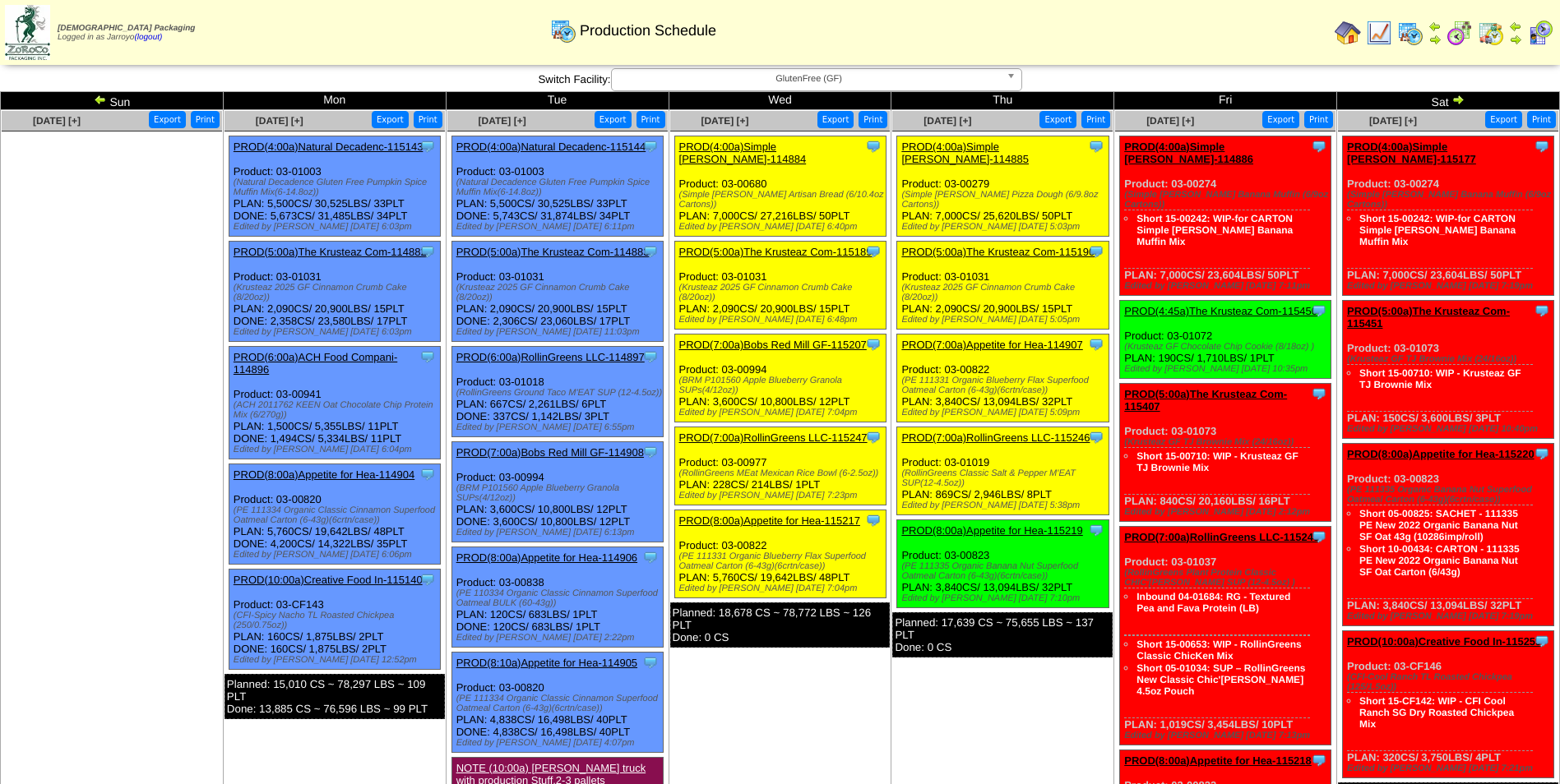
click at [1484, 34] on img at bounding box center [1491, 32] width 26 height 26
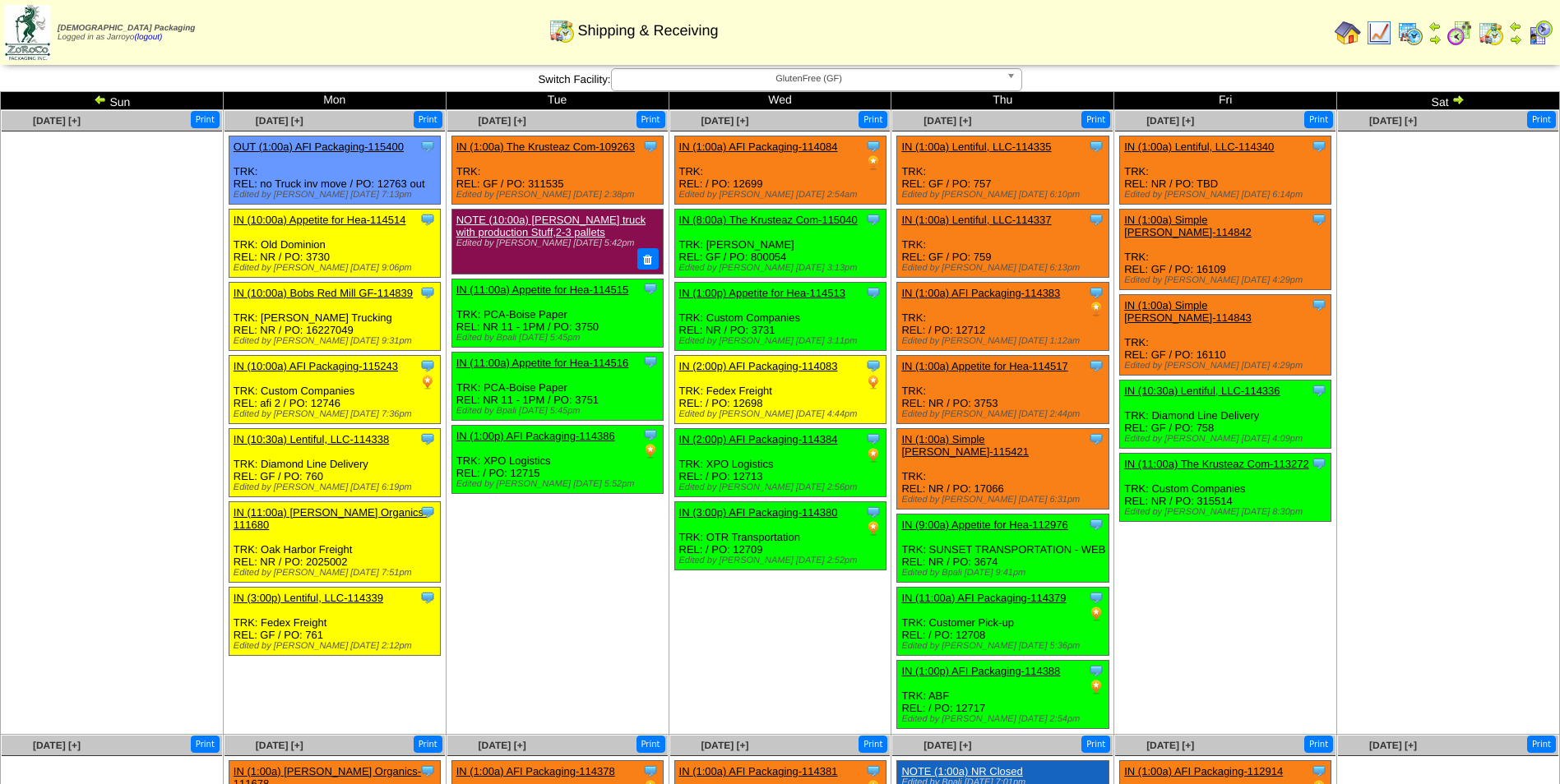
click at [787, 686] on td "Aug 13 [+] Print Clone Item IN (1:00a) AFI Packaging-114084 AFI Packaging Sched…" at bounding box center [780, 422] width 223 height 625
click at [1408, 24] on img at bounding box center [1410, 32] width 26 height 26
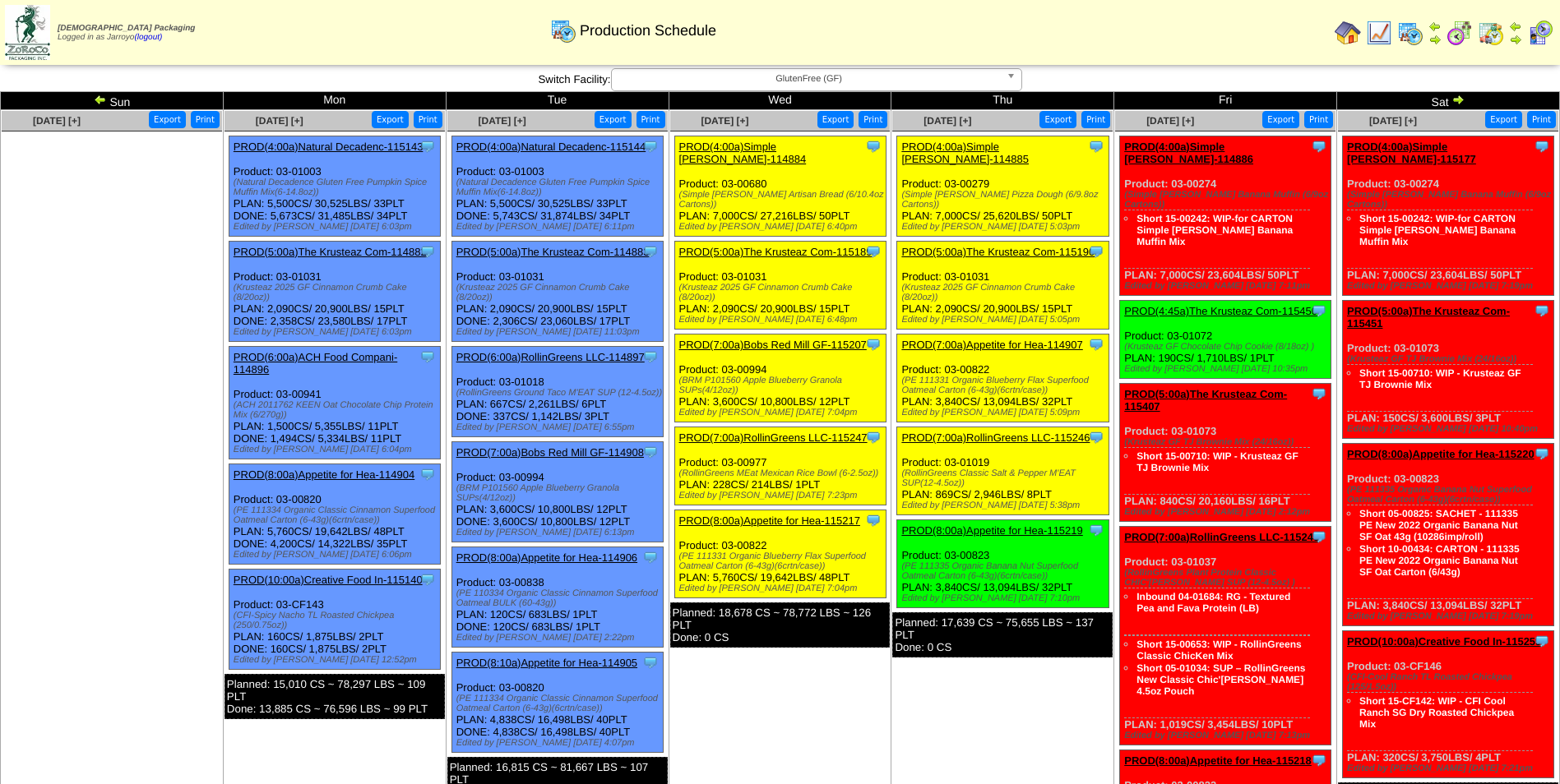
click at [1082, 629] on div "Planned: 17,639 CS ~ 75,655 LBS ~ 137 PLT Done: 0 CS" at bounding box center [1002, 636] width 220 height 46
drag, startPoint x: 1082, startPoint y: 629, endPoint x: 1090, endPoint y: 622, distance: 10.6
click at [1084, 629] on div "Planned: 17,639 CS ~ 75,655 LBS ~ 137 PLT Done: 0 CS" at bounding box center [1002, 636] width 220 height 46
click at [1003, 683] on td "[DATE] [+] Print Export Clone Item PROD(4:00a)Simple [PERSON_NAME]-114885 Simpl…" at bounding box center [1003, 770] width 223 height 1318
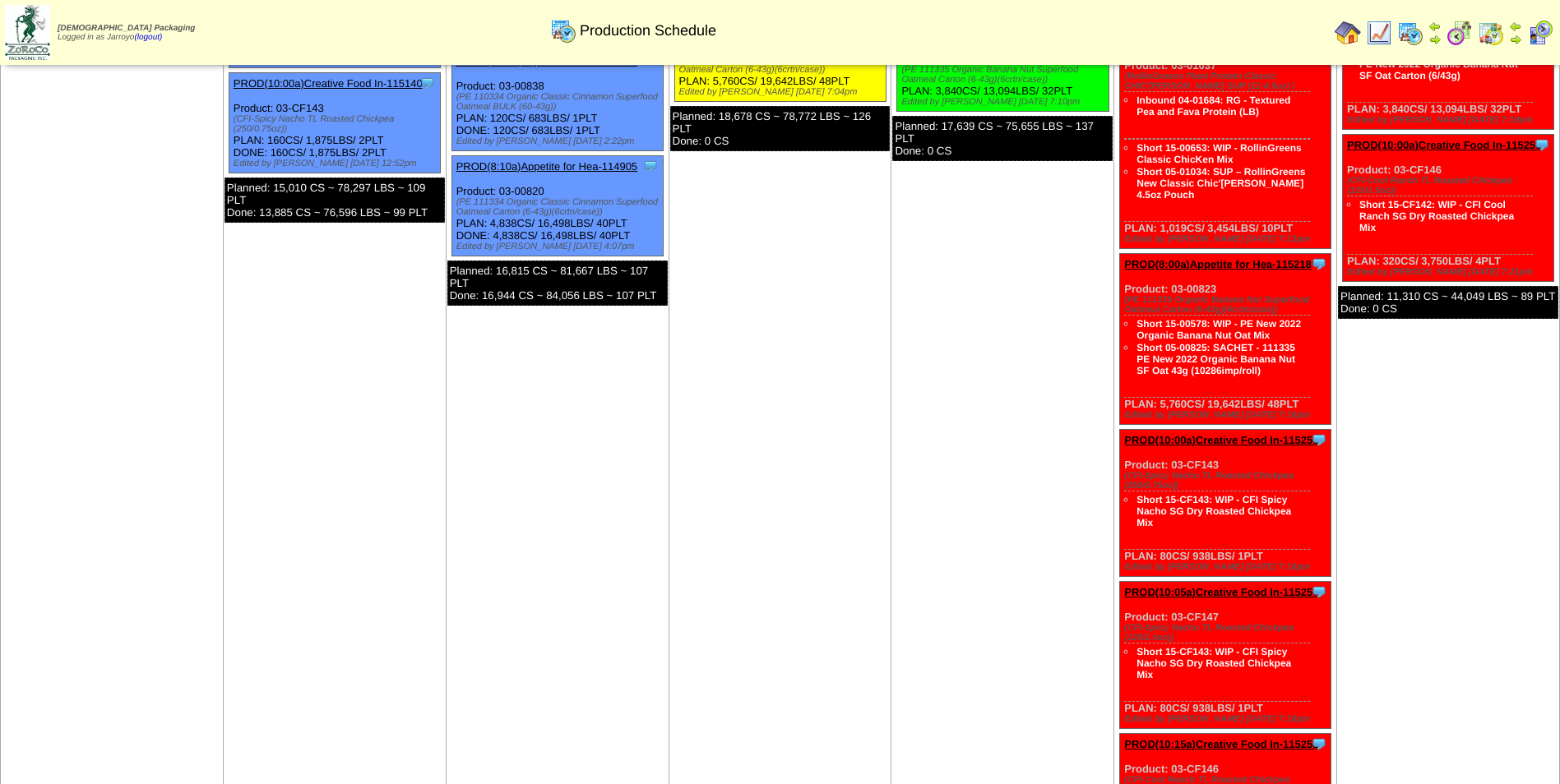
scroll to position [576, 0]
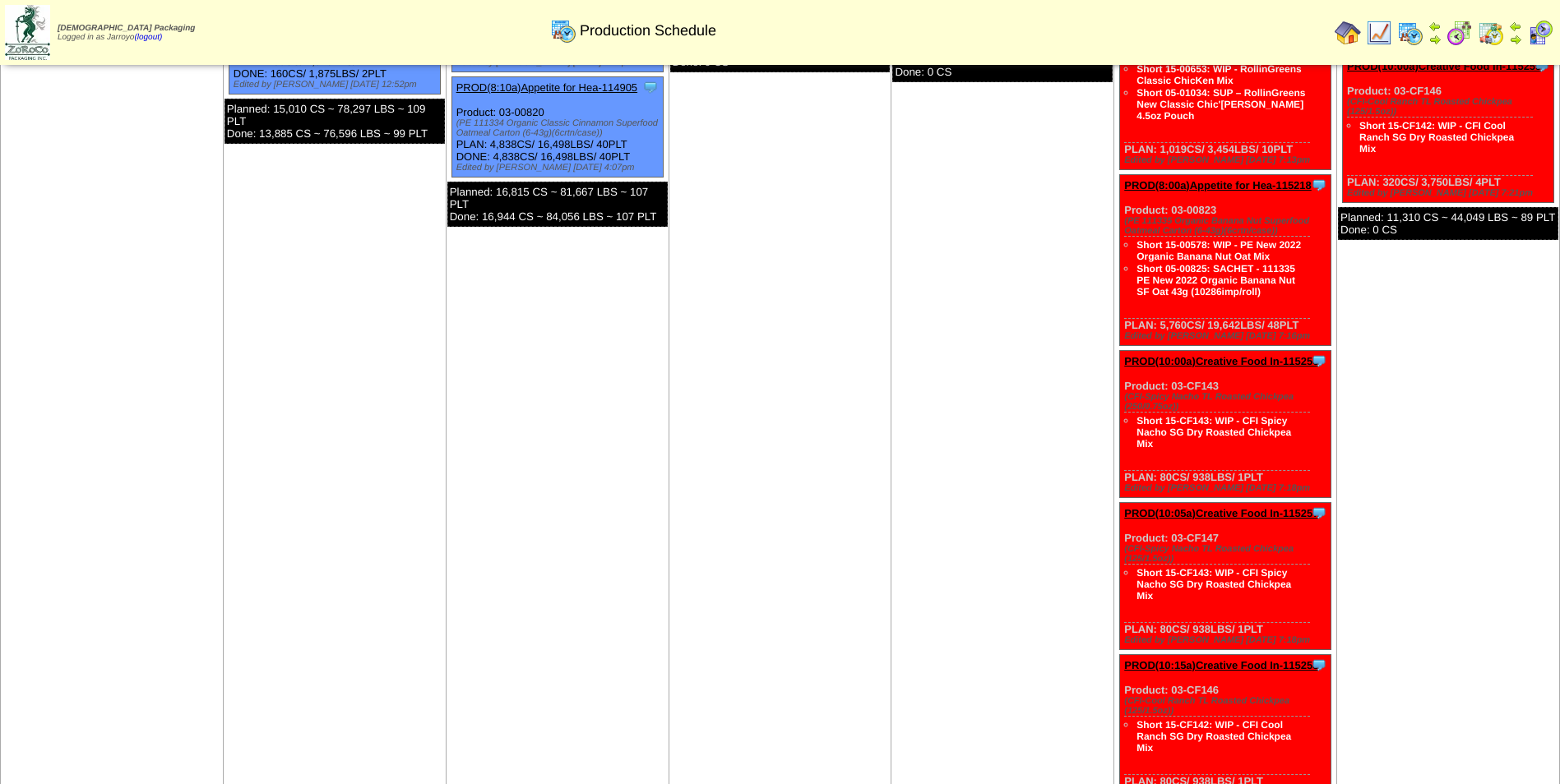
click at [1034, 469] on td "[DATE] [+] Print Export Clone Item PROD(4:00a)Simple [PERSON_NAME]-114885 Simpl…" at bounding box center [1003, 194] width 223 height 1318
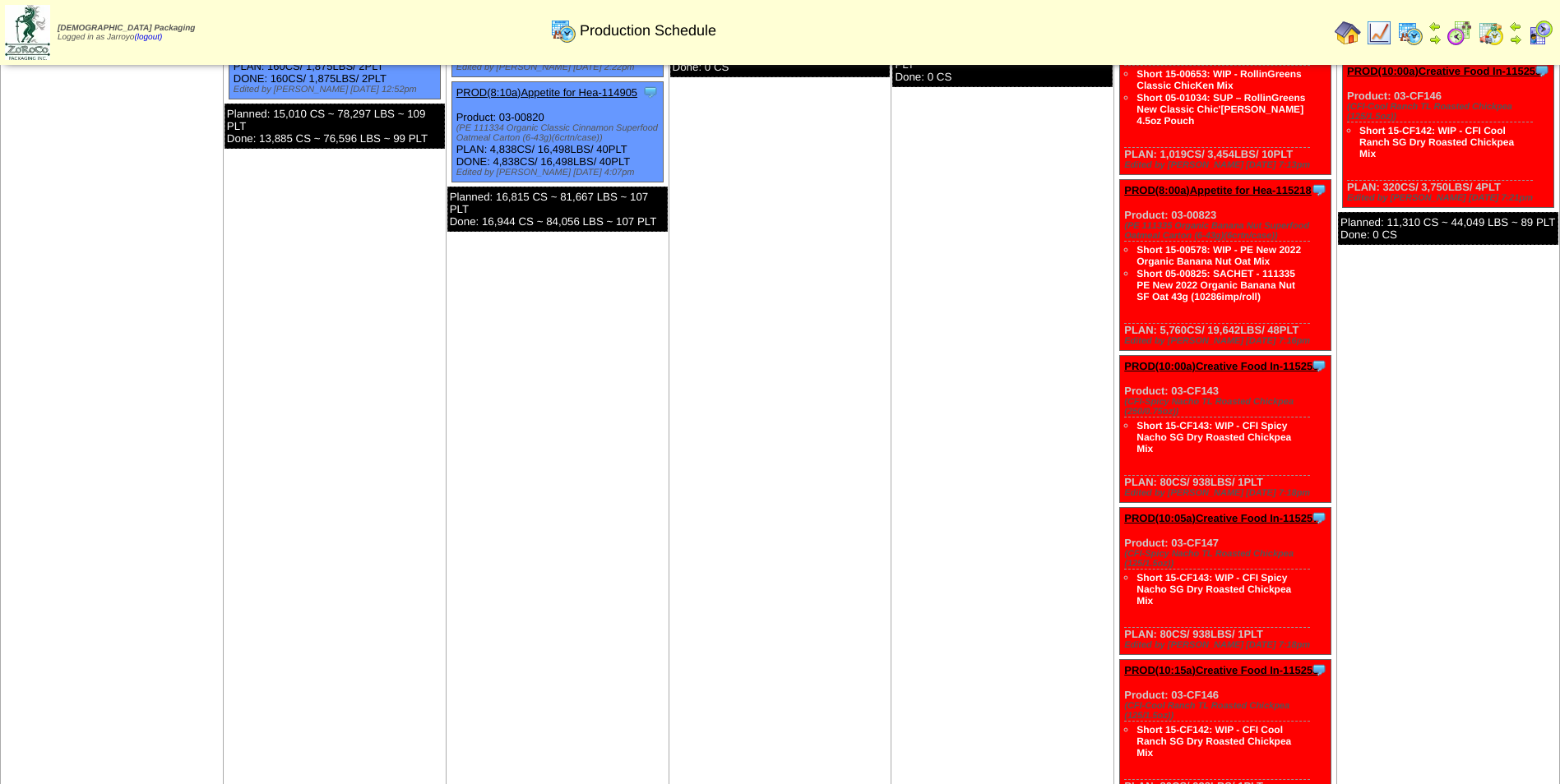
scroll to position [247, 0]
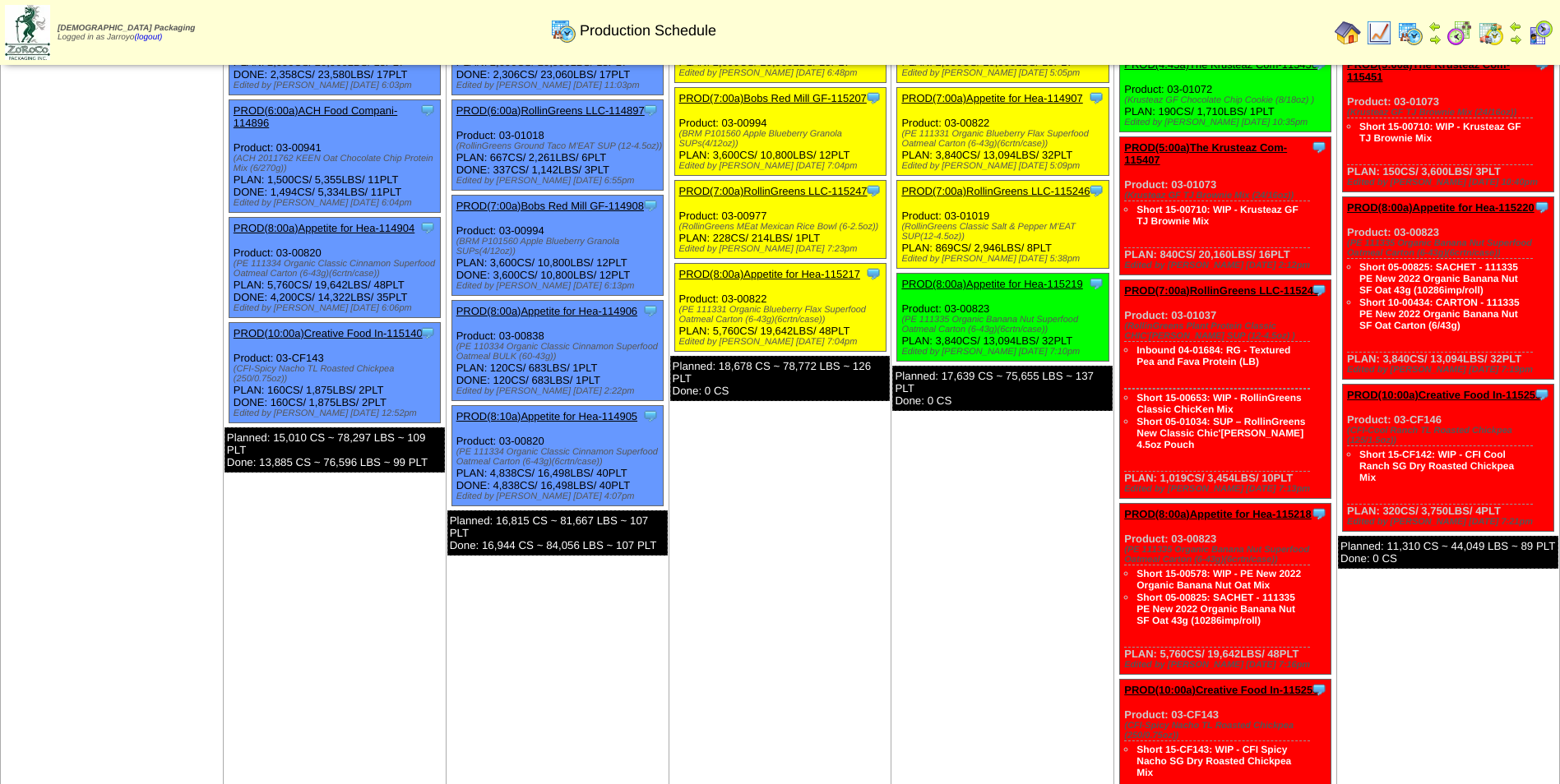
click at [948, 685] on td "Aug 14 [+] Print Export Clone Item PROD(4:00a)Simple Mills-114885 Simple Mills …" at bounding box center [1003, 523] width 223 height 1318
click at [901, 609] on td "Aug 14 [+] Print Export Clone Item PROD(4:00a)Simple Mills-114885 Simple Mills …" at bounding box center [1003, 523] width 223 height 1318
click at [901, 612] on td "Aug 14 [+] Print Export Clone Item PROD(4:00a)Simple Mills-114885 Simple Mills …" at bounding box center [1003, 523] width 223 height 1318
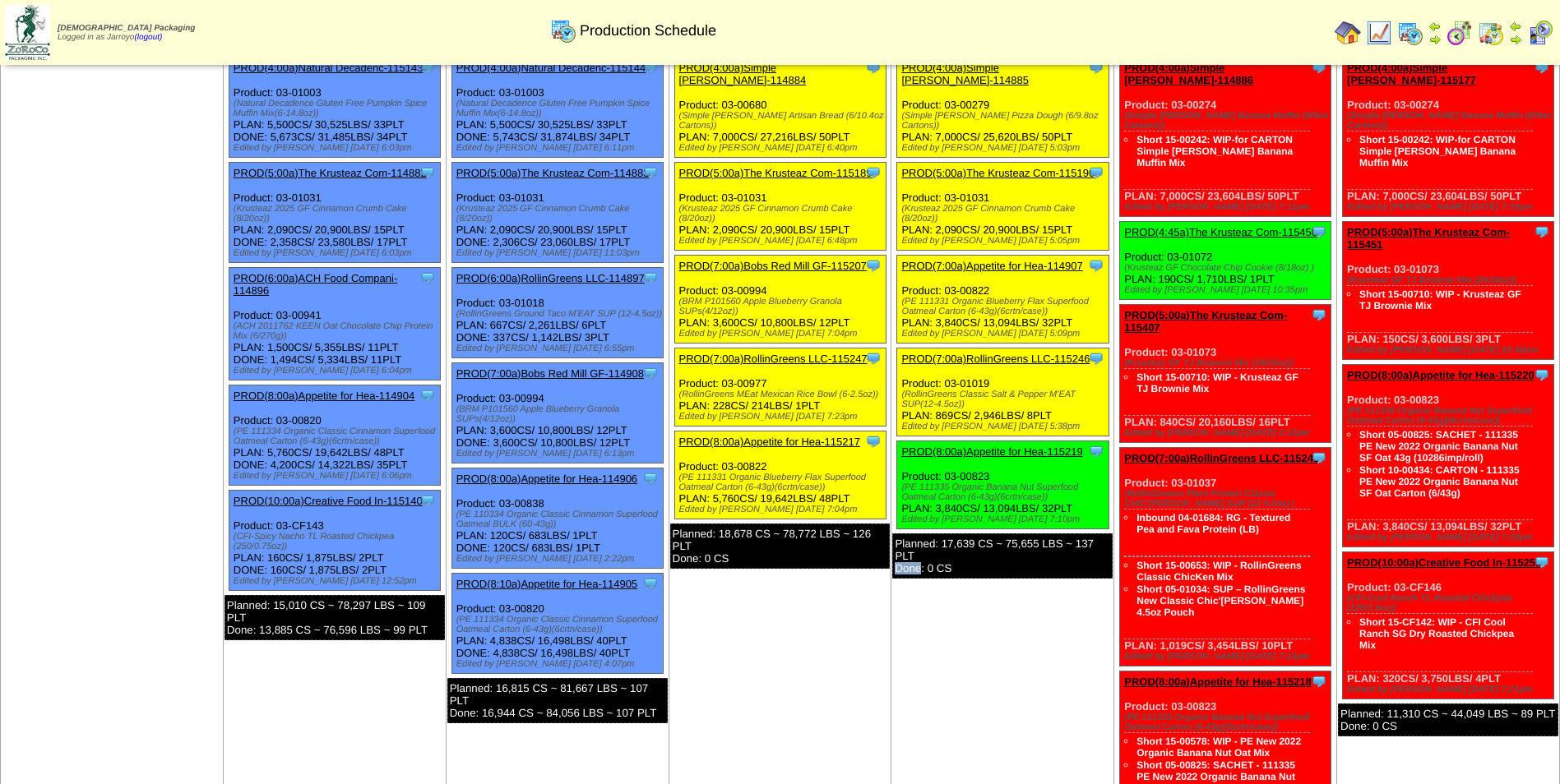
scroll to position [0, 0]
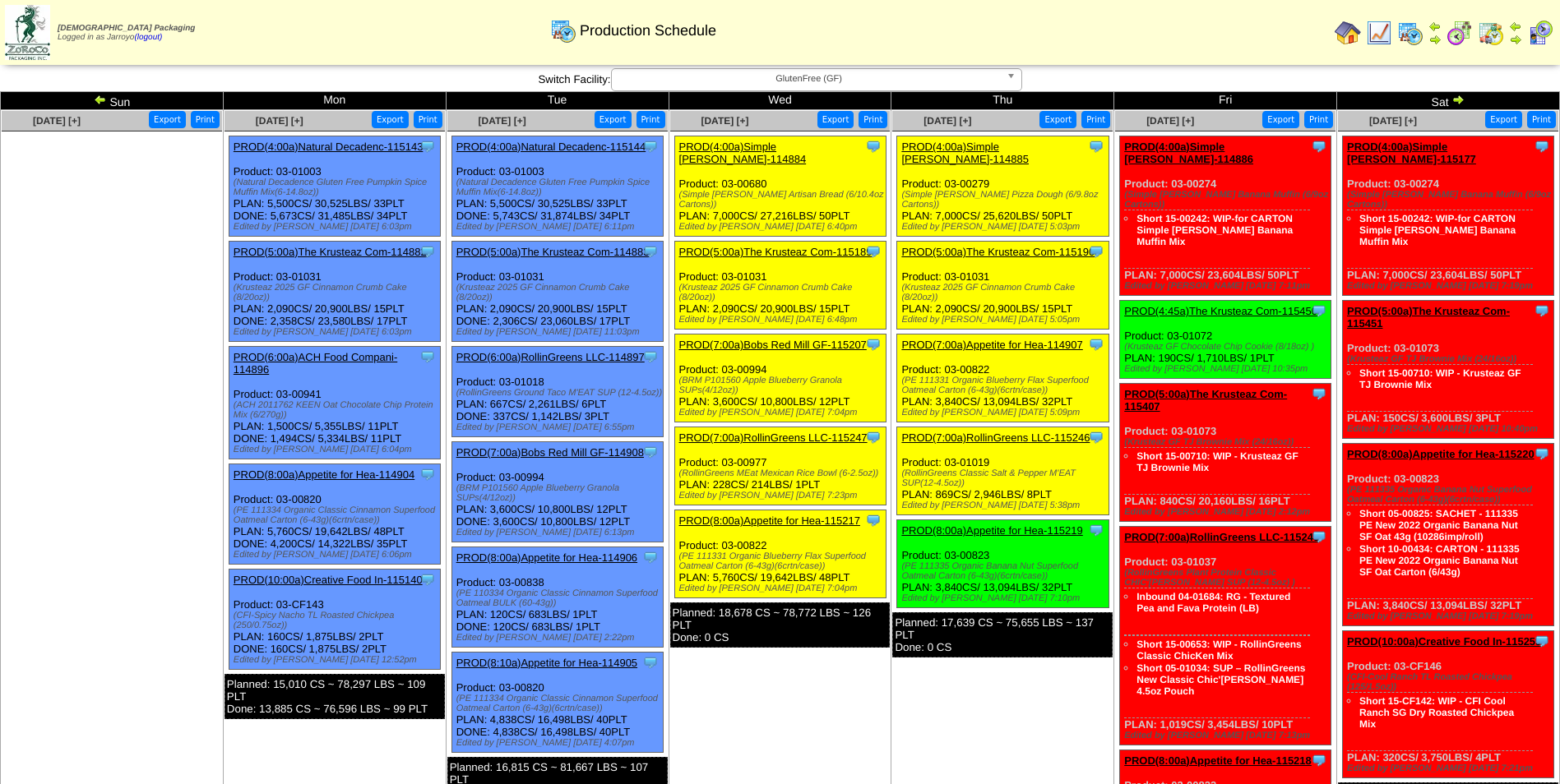
click at [146, 362] on ul at bounding box center [111, 255] width 220 height 247
drag, startPoint x: 146, startPoint y: 362, endPoint x: 116, endPoint y: 172, distance: 192.4
click at [138, 309] on ul at bounding box center [111, 255] width 220 height 247
click at [1461, 106] on link at bounding box center [1457, 102] width 17 height 13
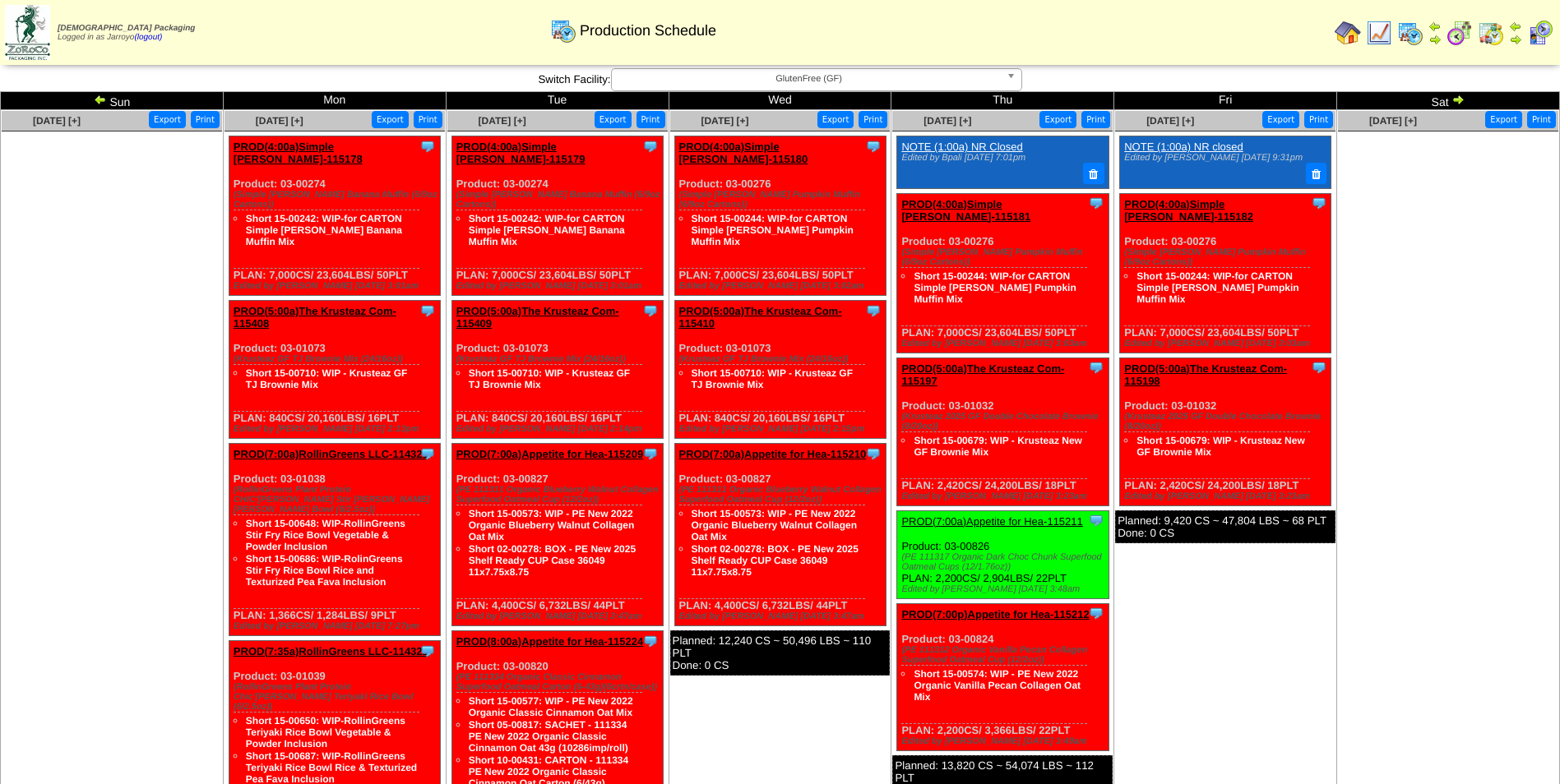
click at [762, 727] on td "[DATE] [+] Print Export Clone Item PROD(4:00a)Simple [PERSON_NAME]-115180 Simpl…" at bounding box center [780, 786] width 223 height 1351
click at [764, 729] on td "[DATE] [+] Print Export Clone Item PROD(4:00a)Simple [PERSON_NAME]-115180 Simpl…" at bounding box center [780, 786] width 223 height 1351
drag, startPoint x: 98, startPoint y: 104, endPoint x: 232, endPoint y: 300, distance: 237.4
click at [98, 105] on img at bounding box center [100, 99] width 13 height 13
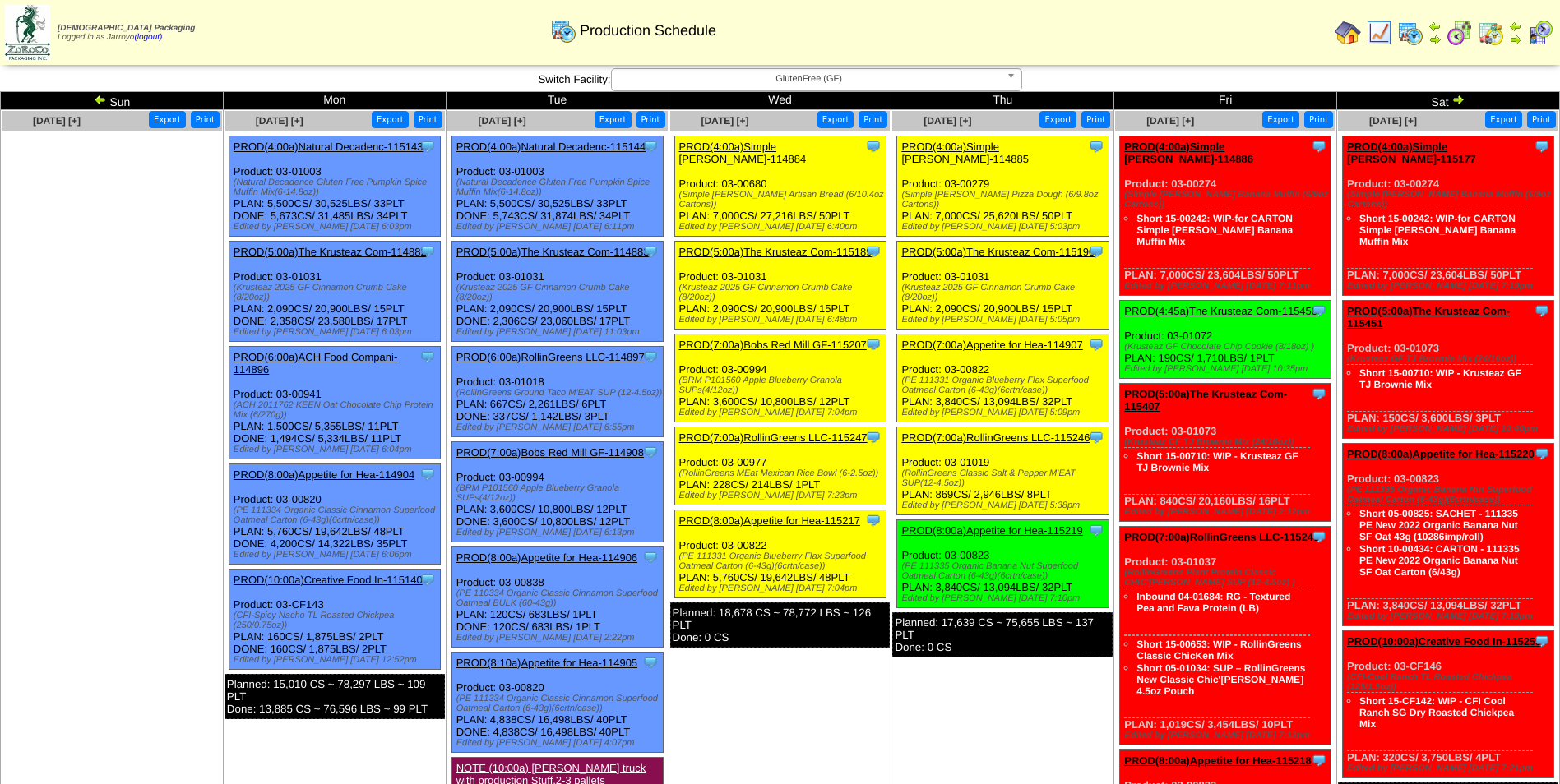
click at [876, 685] on td "Aug 13 [+] Print Export Clone Item PROD(4:00a)Simple Mills-114884 Simple Mills …" at bounding box center [780, 770] width 223 height 1318
click at [973, 738] on td "Aug 14 [+] Print Export Clone Item PROD(4:00a)Simple Mills-114885 Simple Mills …" at bounding box center [1003, 770] width 223 height 1318
click at [1377, 35] on img at bounding box center [1379, 32] width 26 height 26
click at [1502, 33] on img at bounding box center [1491, 32] width 26 height 26
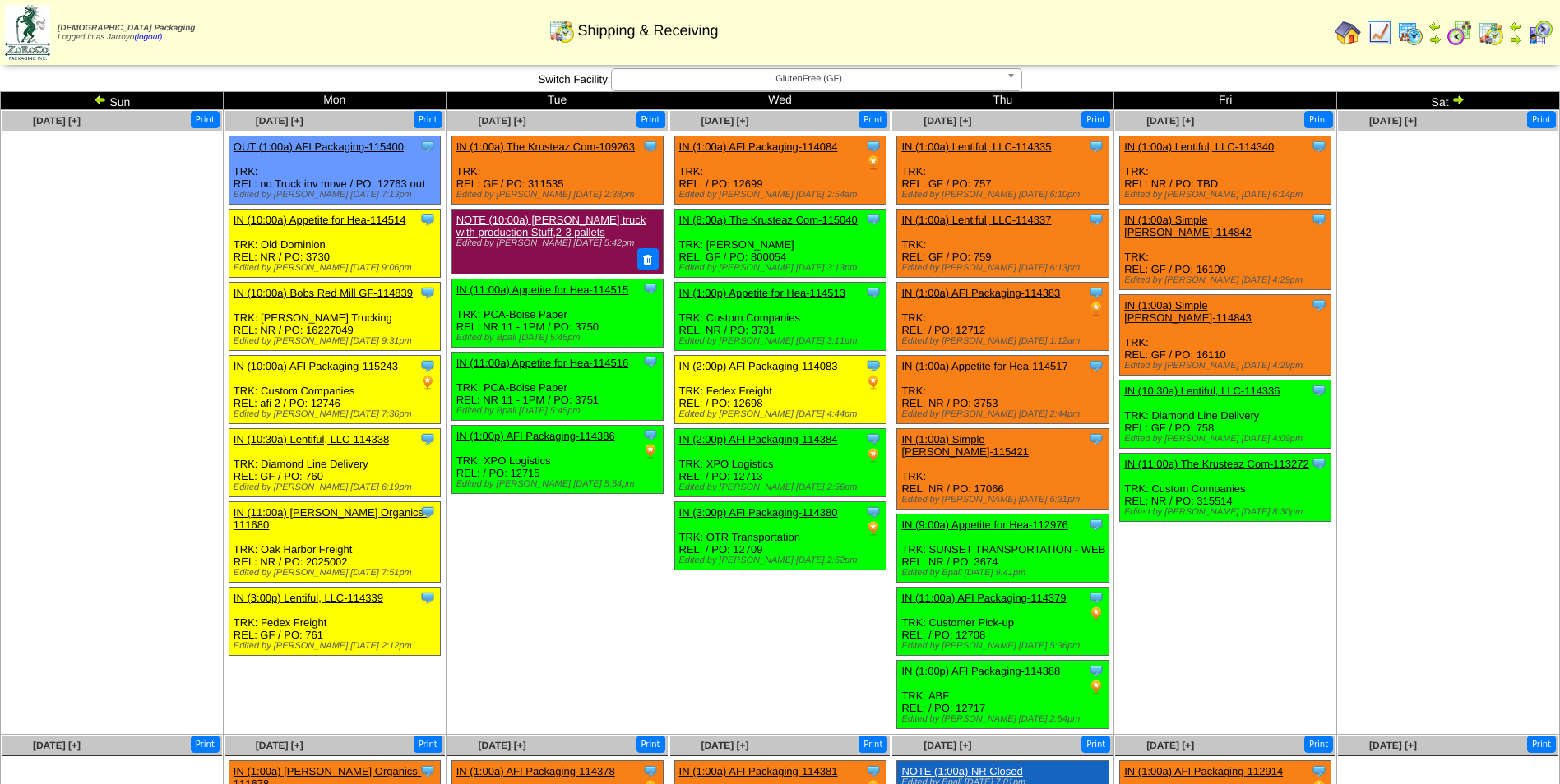
click at [594, 656] on td "Aug 12 [+] Print Clone Item IN (1:00a) The Krusteaz Com-109263 The Krusteaz Com…" at bounding box center [557, 422] width 223 height 625
click at [626, 597] on td "Aug 12 [+] Print Clone Item IN (1:00a) The Krusteaz Com-109263 The Krusteaz Com…" at bounding box center [557, 422] width 223 height 625
click at [623, 595] on td "Aug 12 [+] Print Clone Item IN (1:00a) The Krusteaz Com-109263 The Krusteaz Com…" at bounding box center [557, 422] width 223 height 625
click at [726, 591] on td "Aug 13 [+] Print Clone Item IN (1:00a) AFI Packaging-114084 AFI Packaging Sched…" at bounding box center [780, 422] width 223 height 625
click at [1405, 31] on img at bounding box center [1410, 32] width 26 height 26
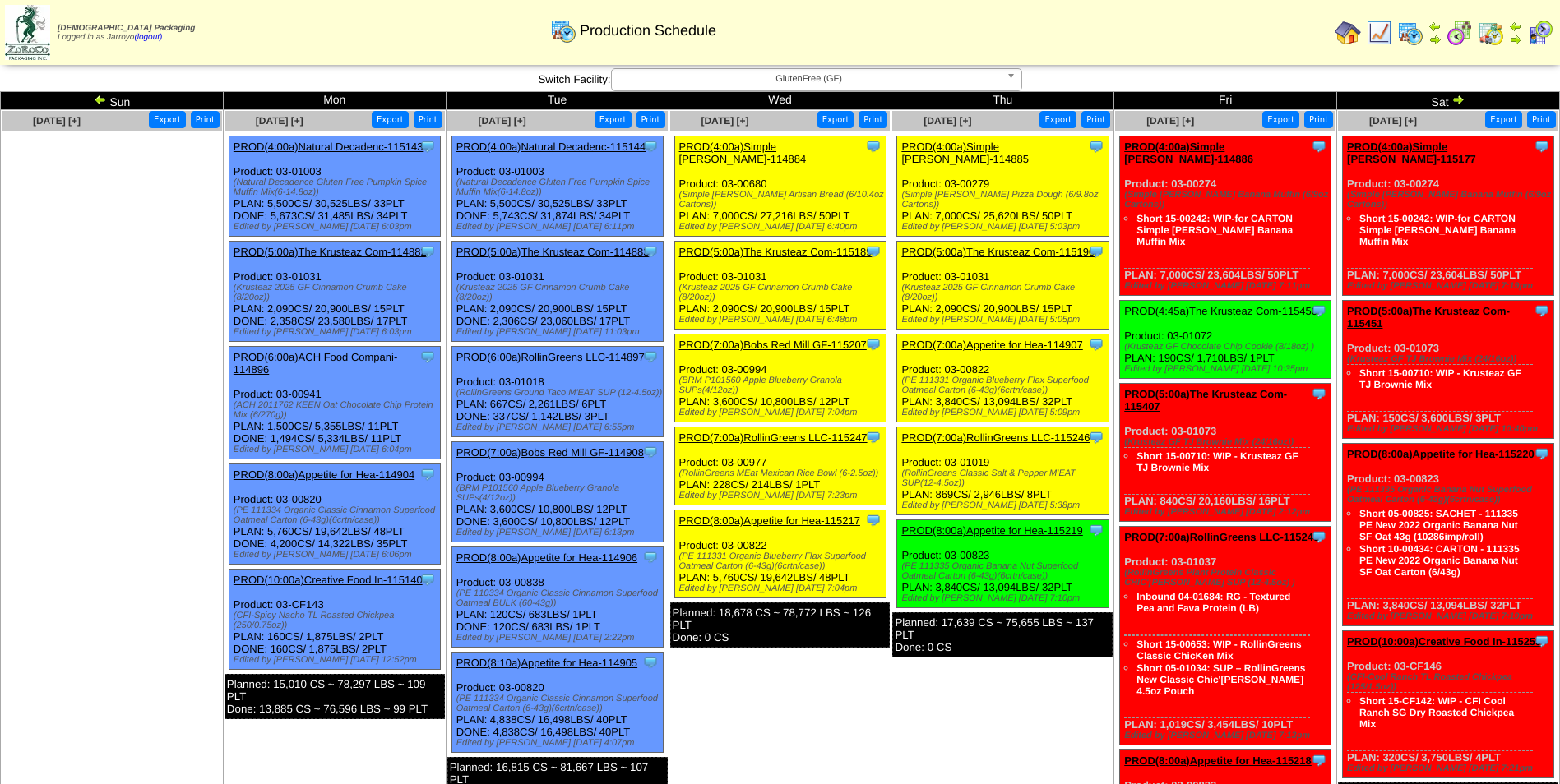
click at [1390, 34] on img at bounding box center [1379, 32] width 26 height 26
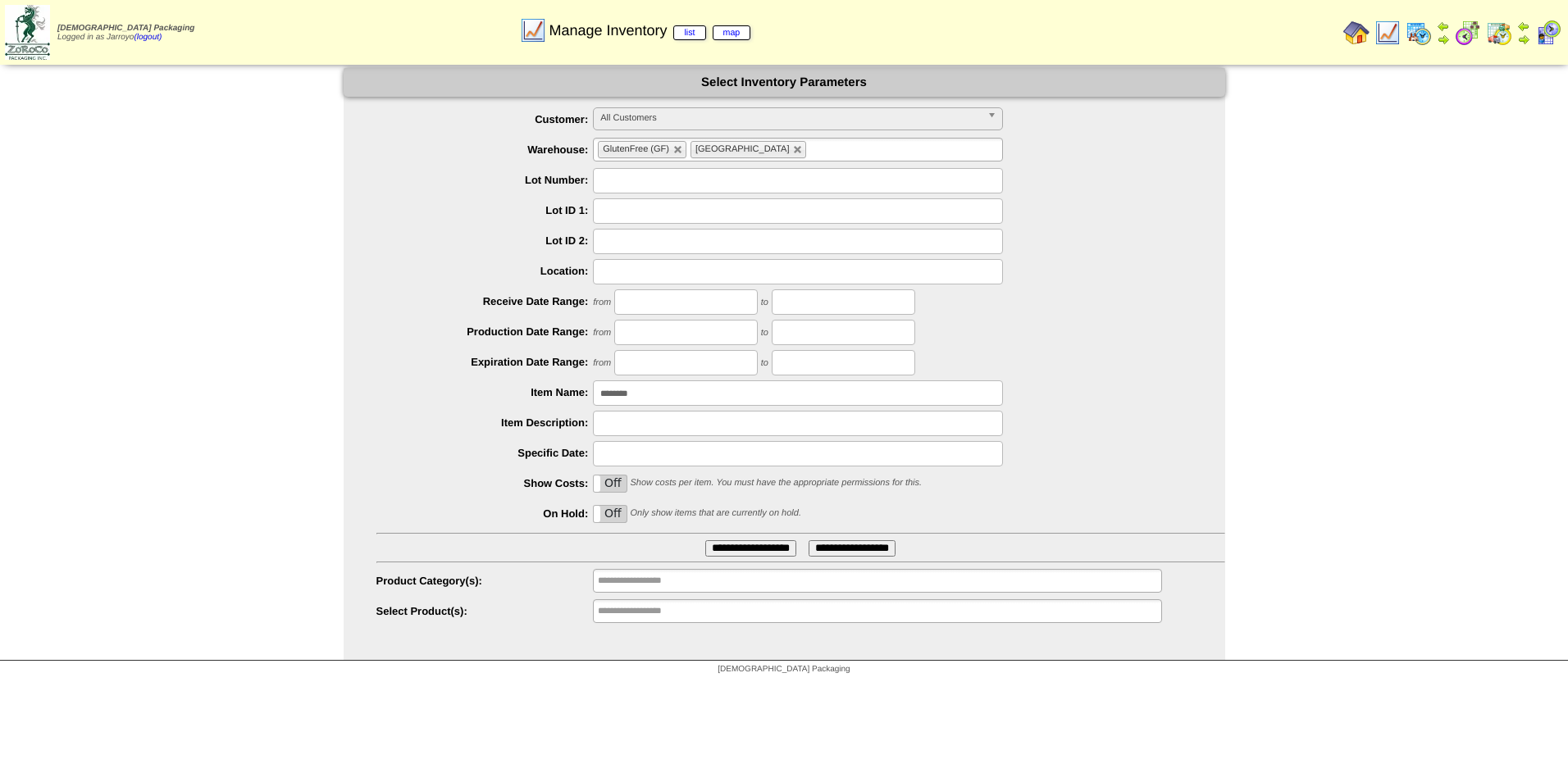
click at [1415, 35] on img at bounding box center [1418, 32] width 26 height 26
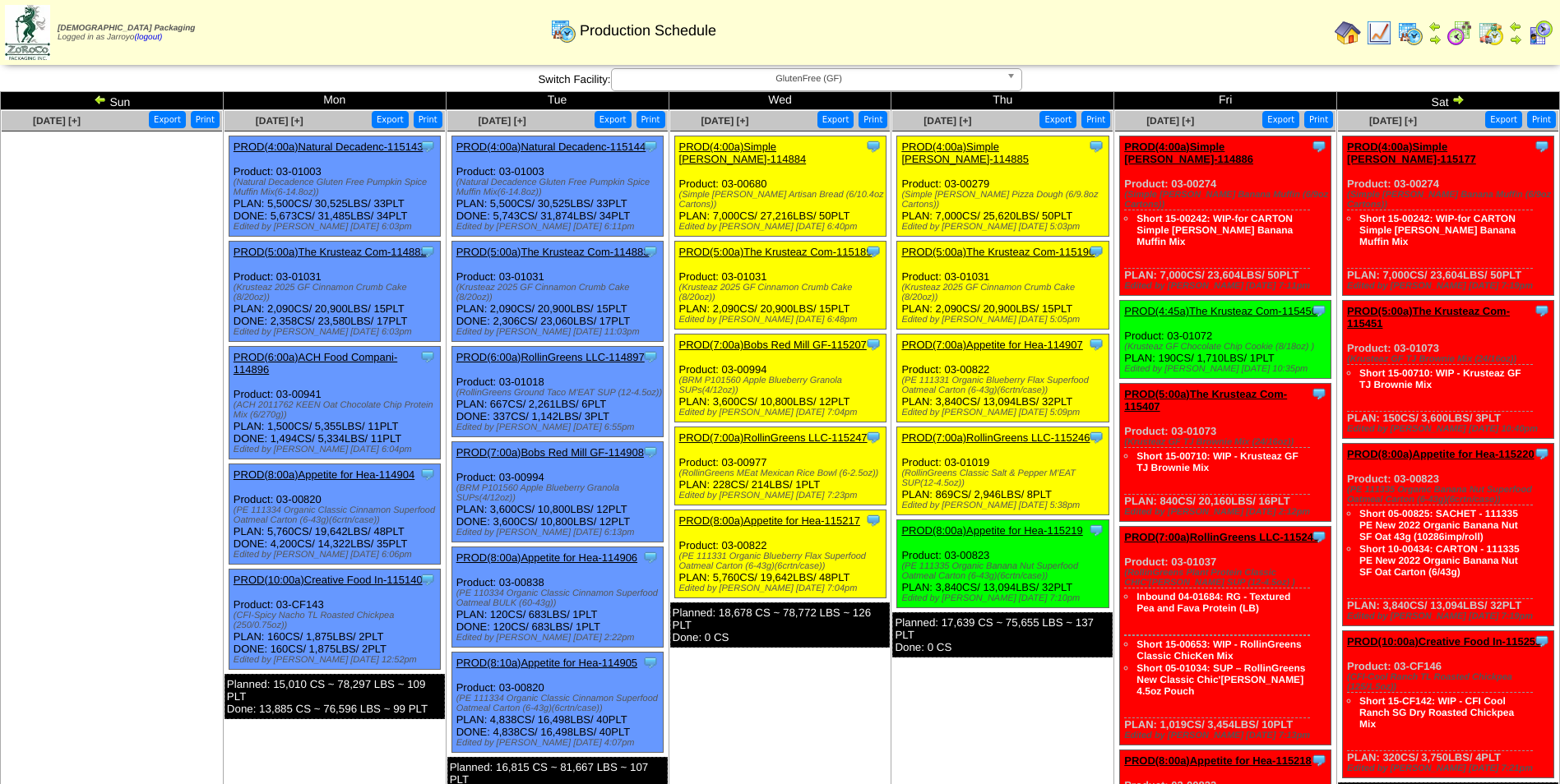
click at [96, 104] on img at bounding box center [100, 99] width 13 height 13
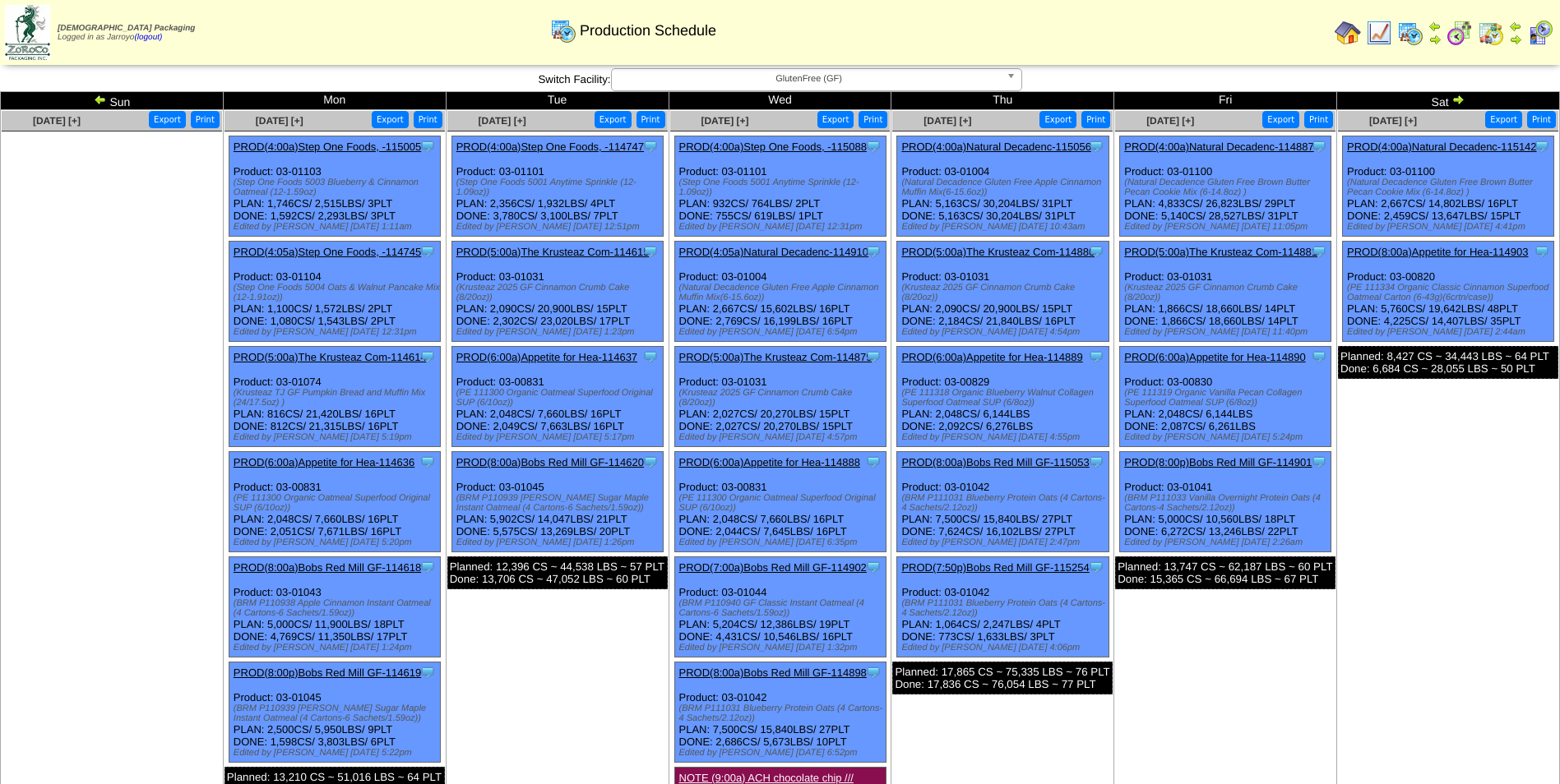
click at [100, 97] on img at bounding box center [100, 99] width 13 height 13
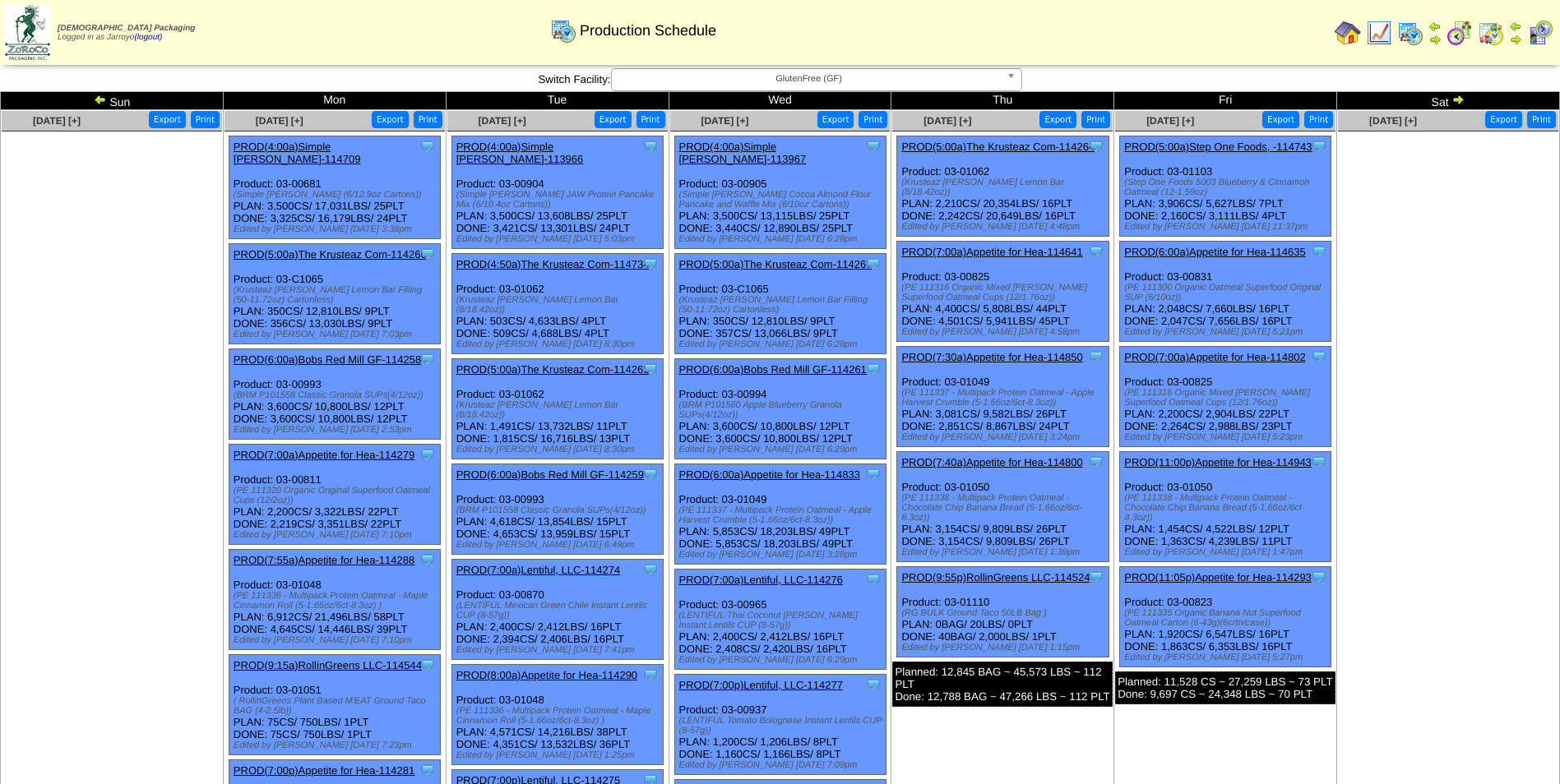
click at [99, 101] on img at bounding box center [100, 99] width 13 height 13
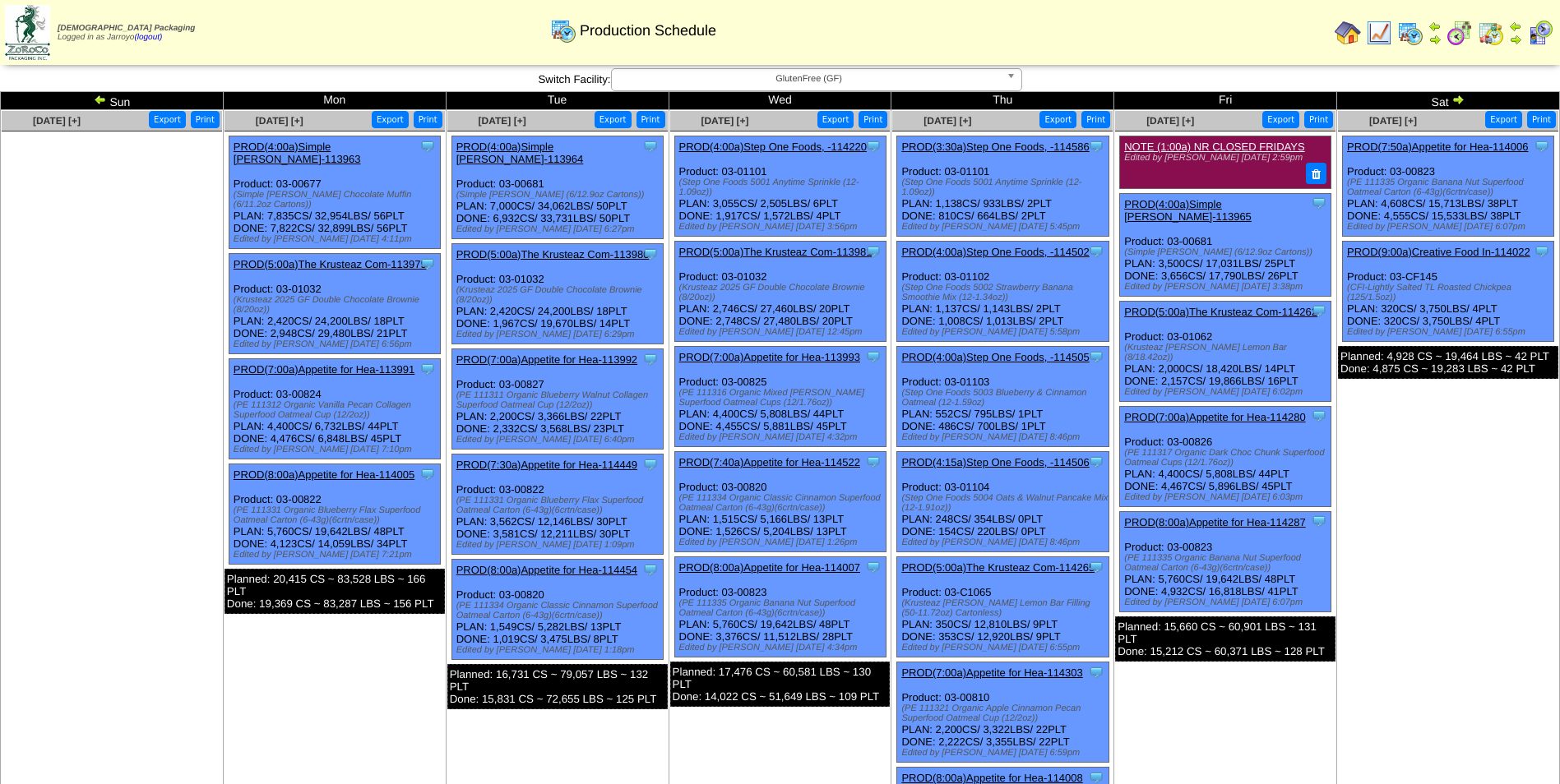
click at [99, 101] on img at bounding box center [100, 99] width 13 height 13
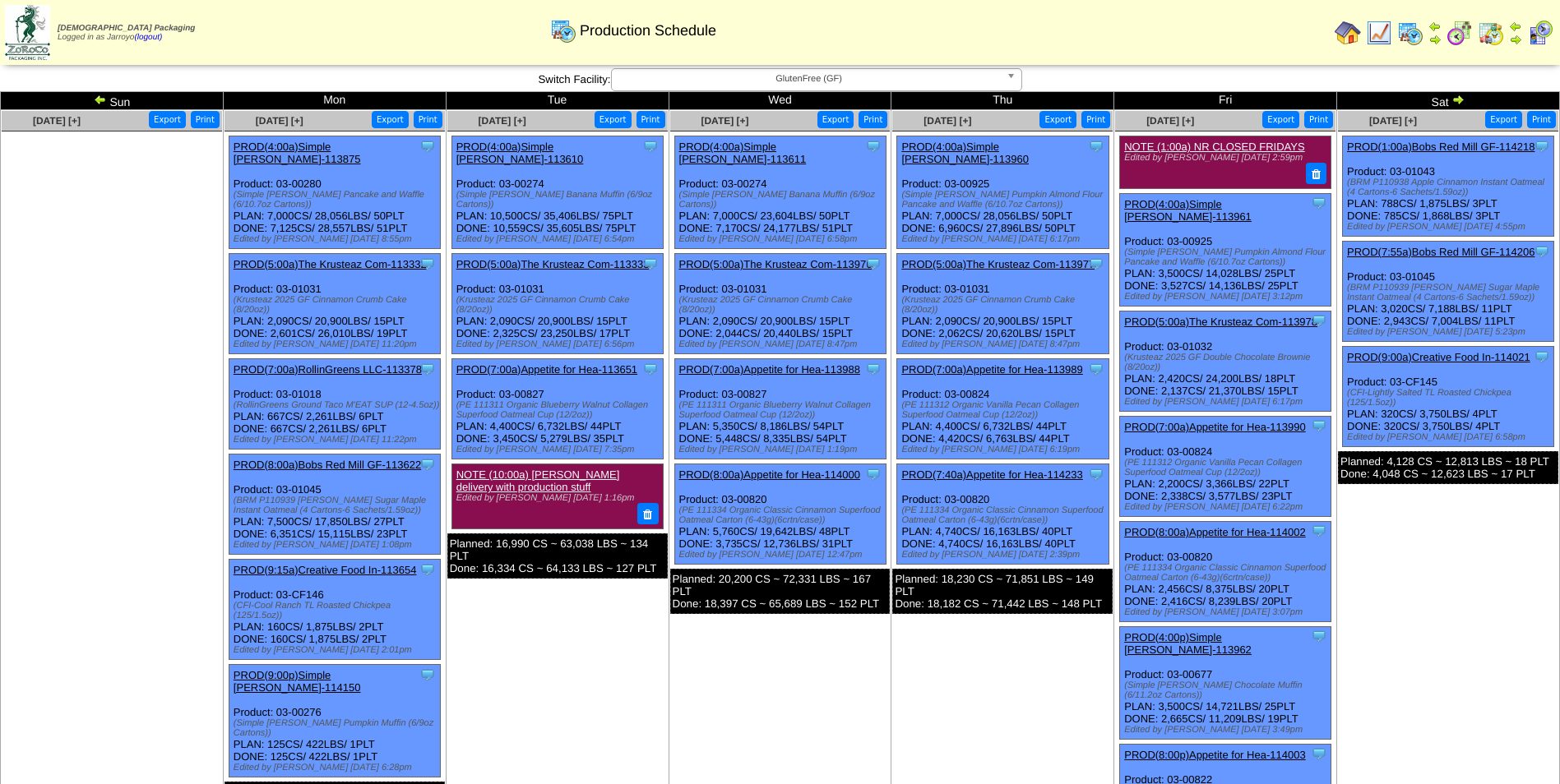
drag, startPoint x: 0, startPoint y: 0, endPoint x: 99, endPoint y: 102, distance: 142.1
click at [99, 102] on img at bounding box center [100, 99] width 13 height 13
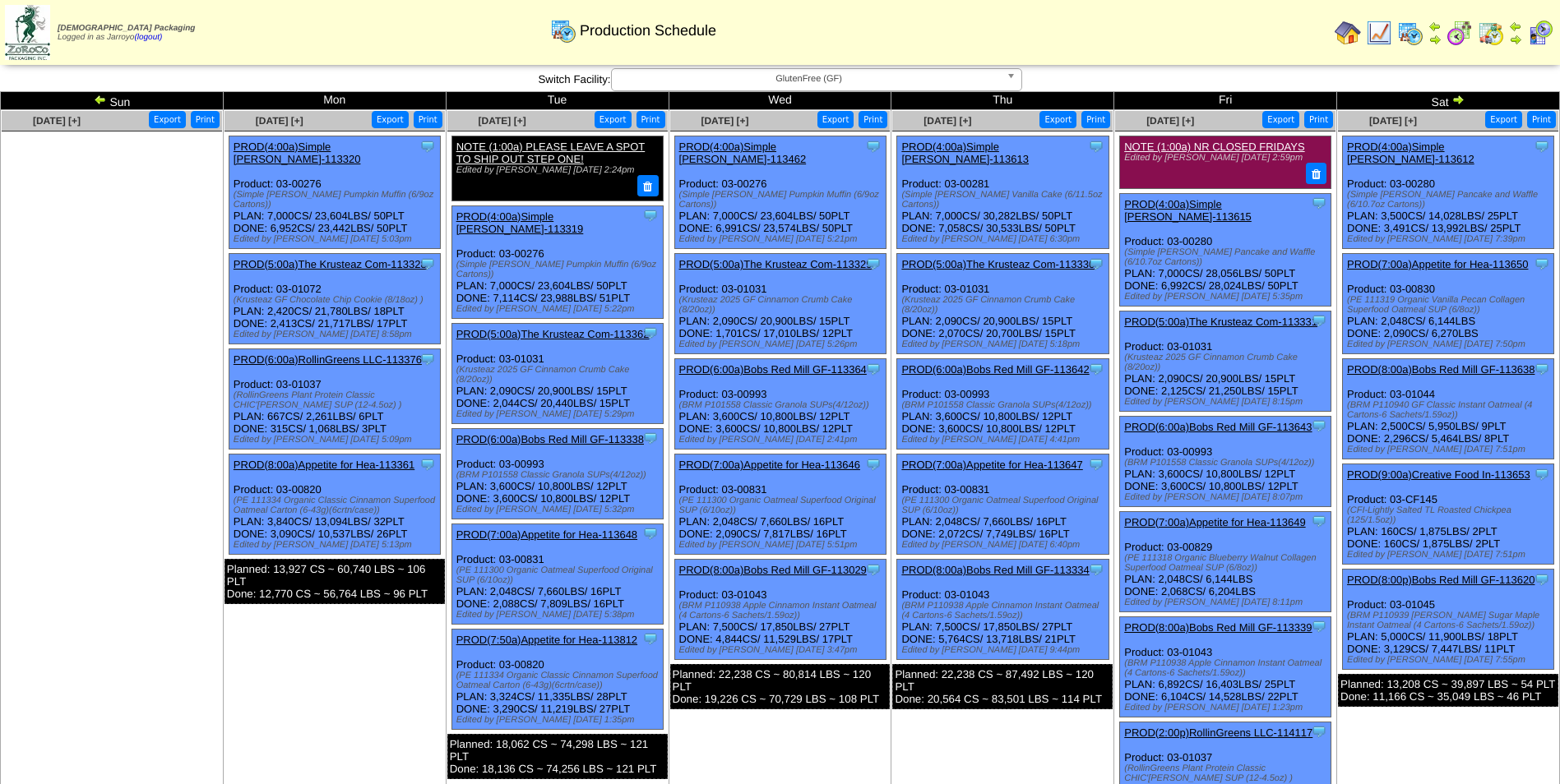
drag, startPoint x: 0, startPoint y: 0, endPoint x: 99, endPoint y: 104, distance: 143.6
click at [99, 104] on img at bounding box center [100, 99] width 13 height 13
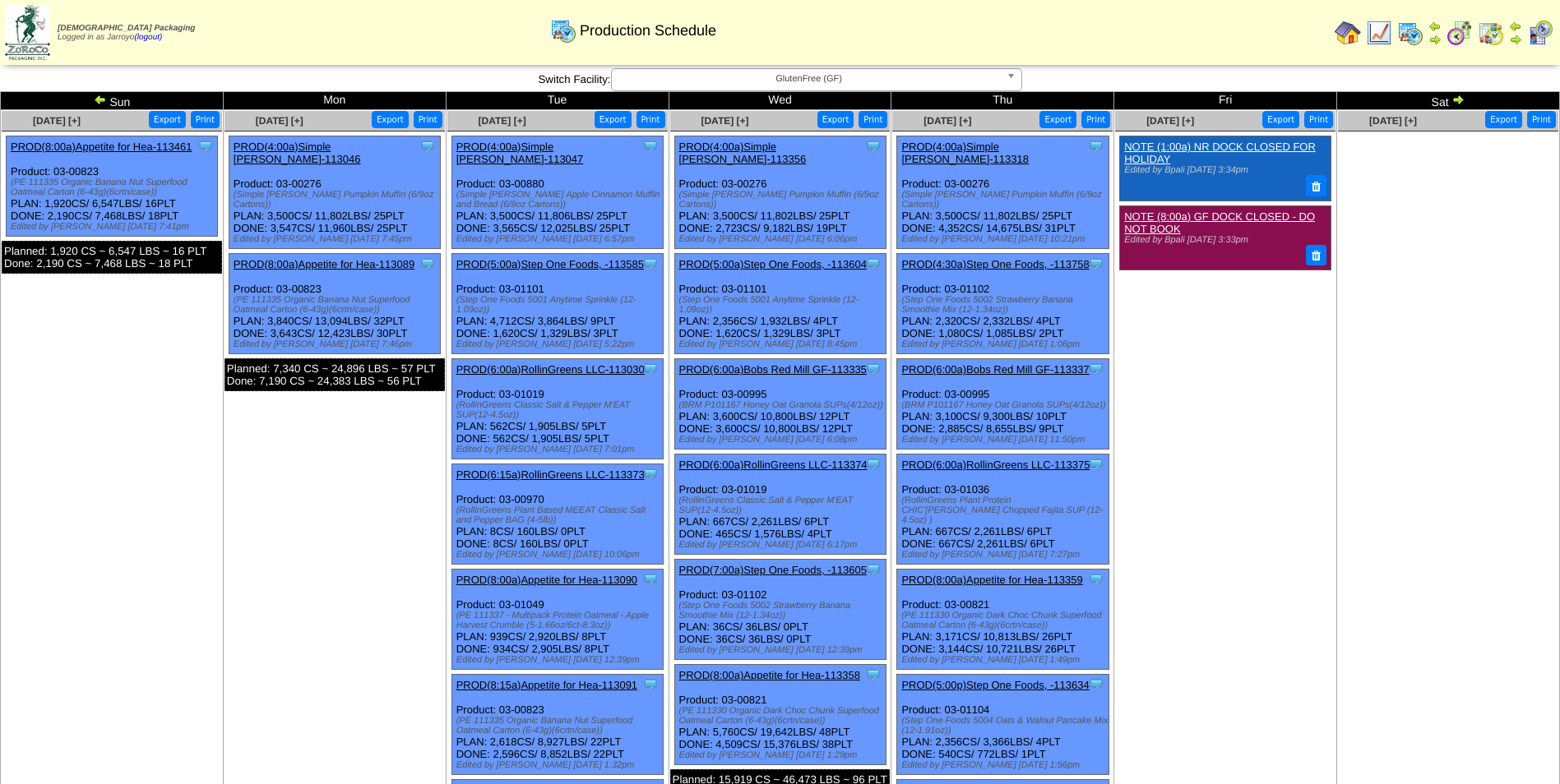
click at [99, 100] on img at bounding box center [100, 99] width 13 height 13
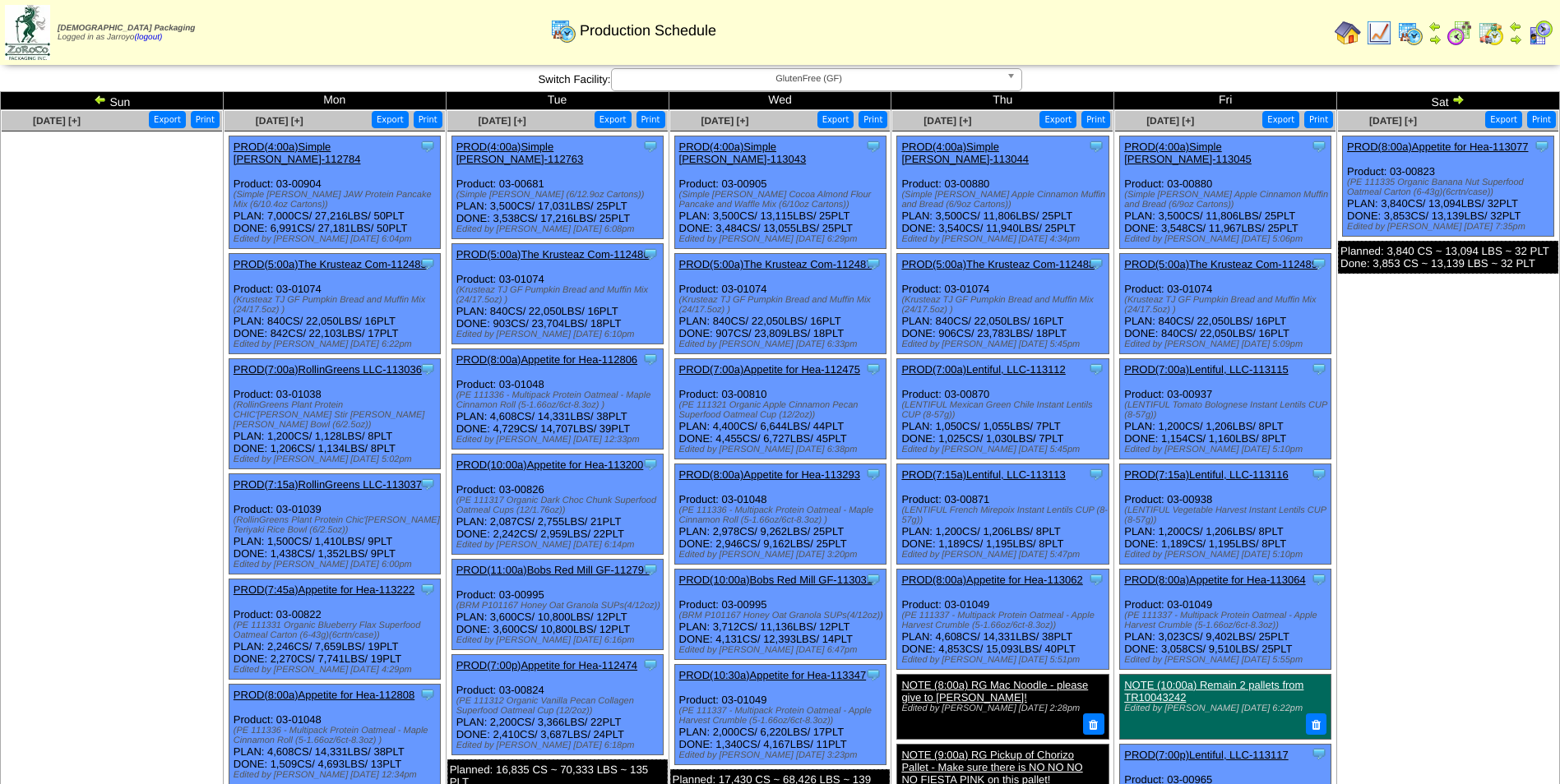
click at [101, 99] on img at bounding box center [100, 99] width 13 height 13
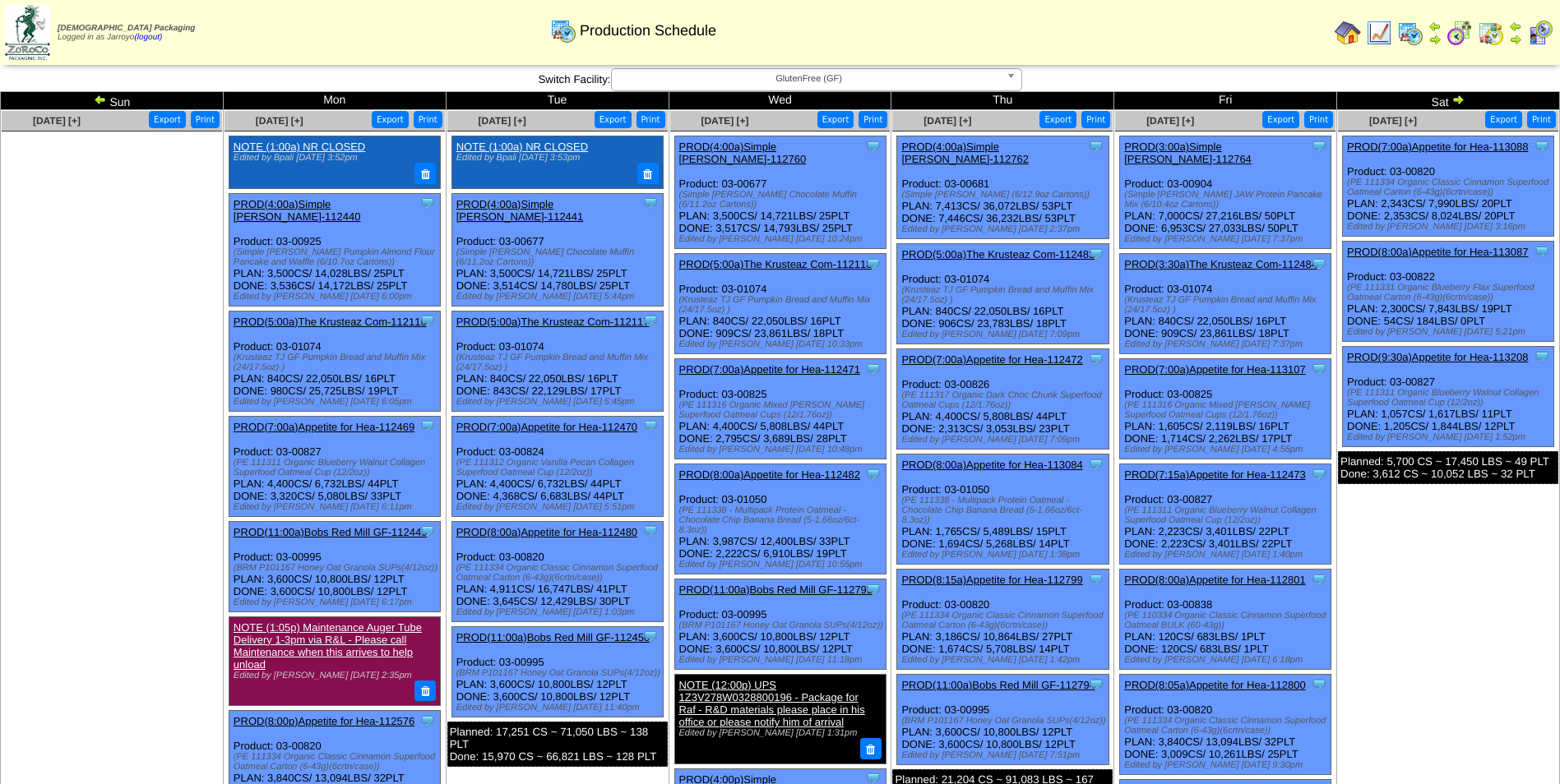
click at [101, 99] on img at bounding box center [100, 99] width 13 height 13
